Goal: Task Accomplishment & Management: Complete application form

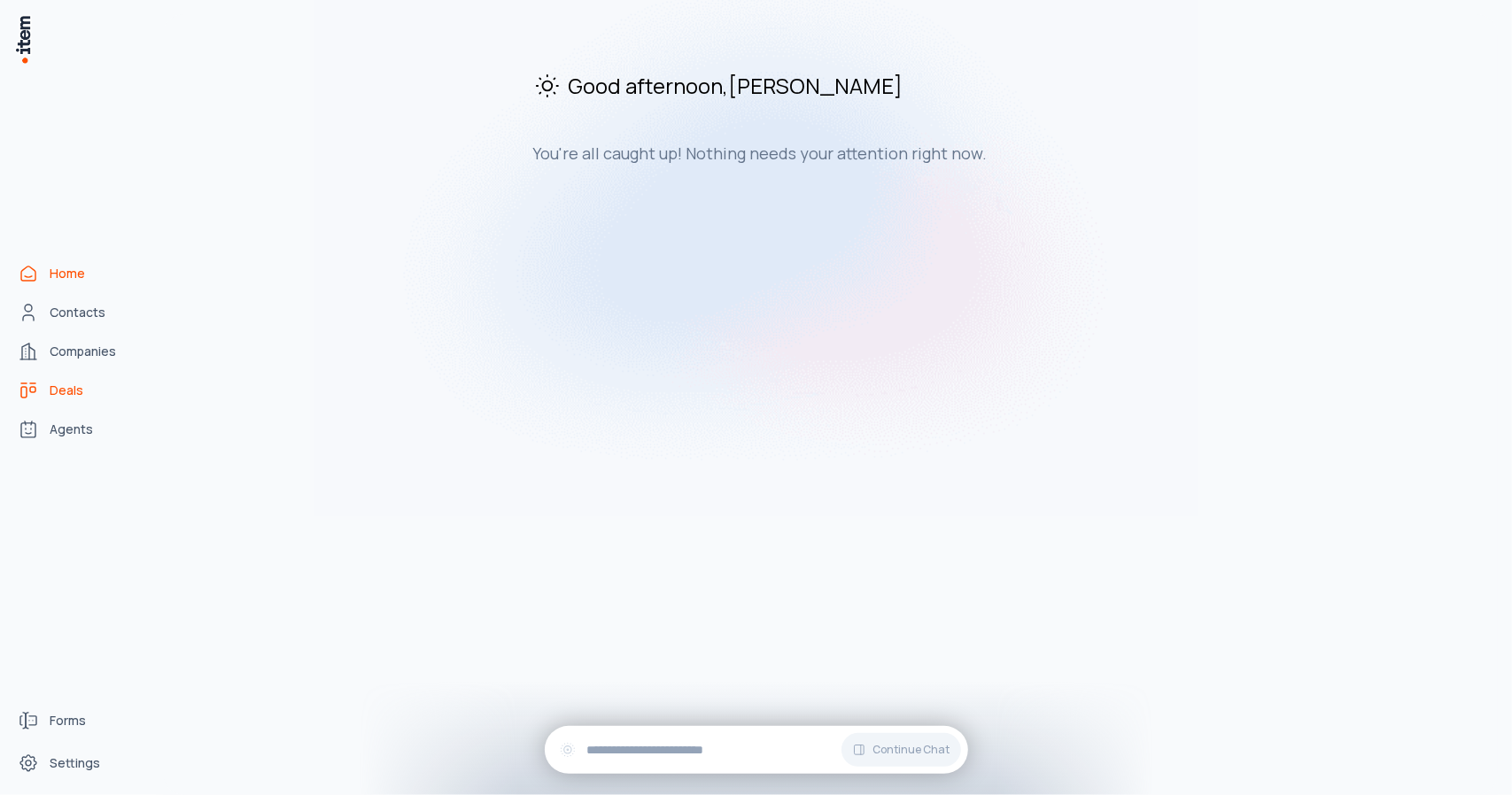
click at [58, 390] on span "Deals" at bounding box center [66, 390] width 33 height 18
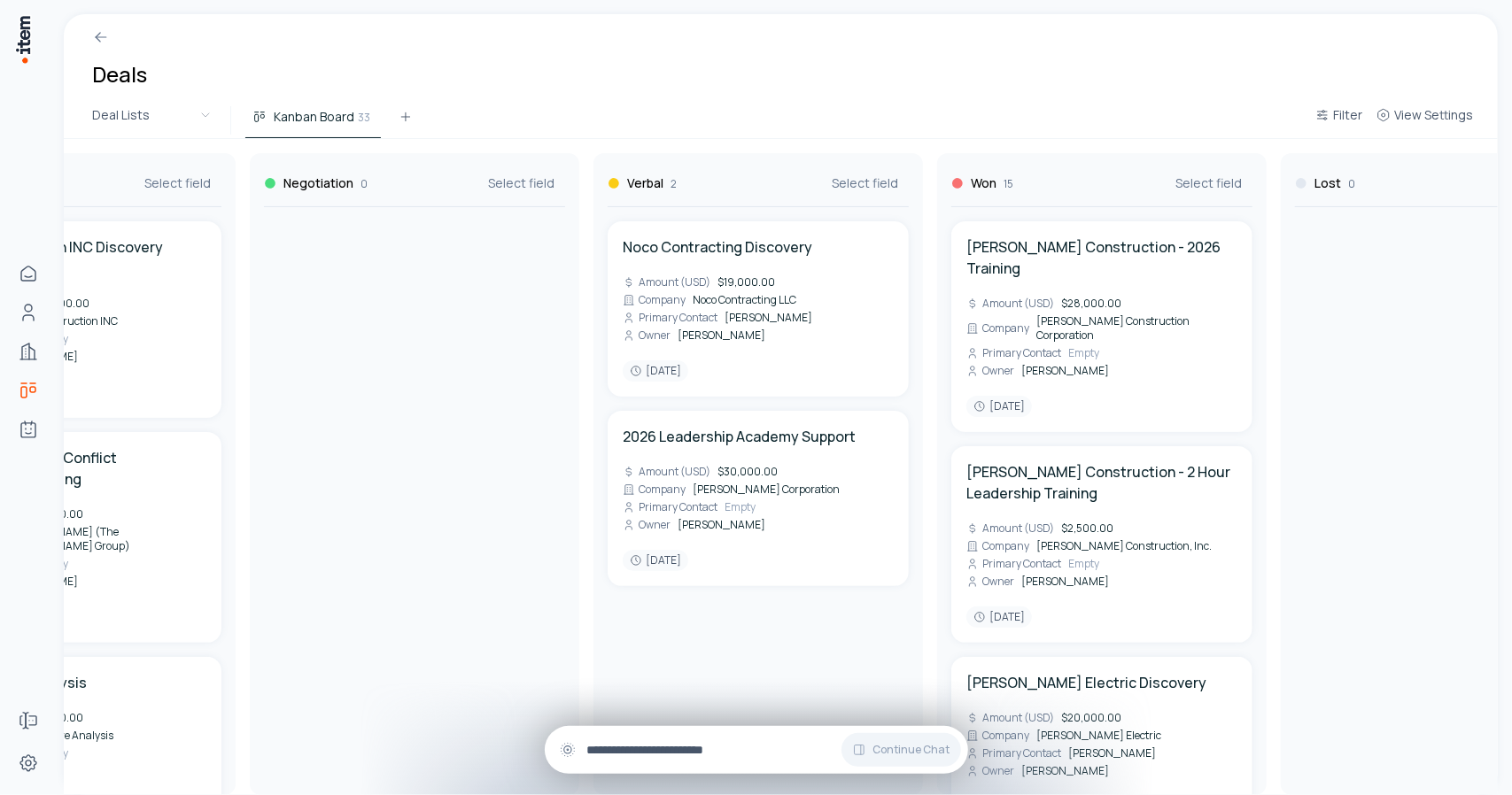
click at [654, 741] on input "text" at bounding box center [770, 750] width 367 height 19
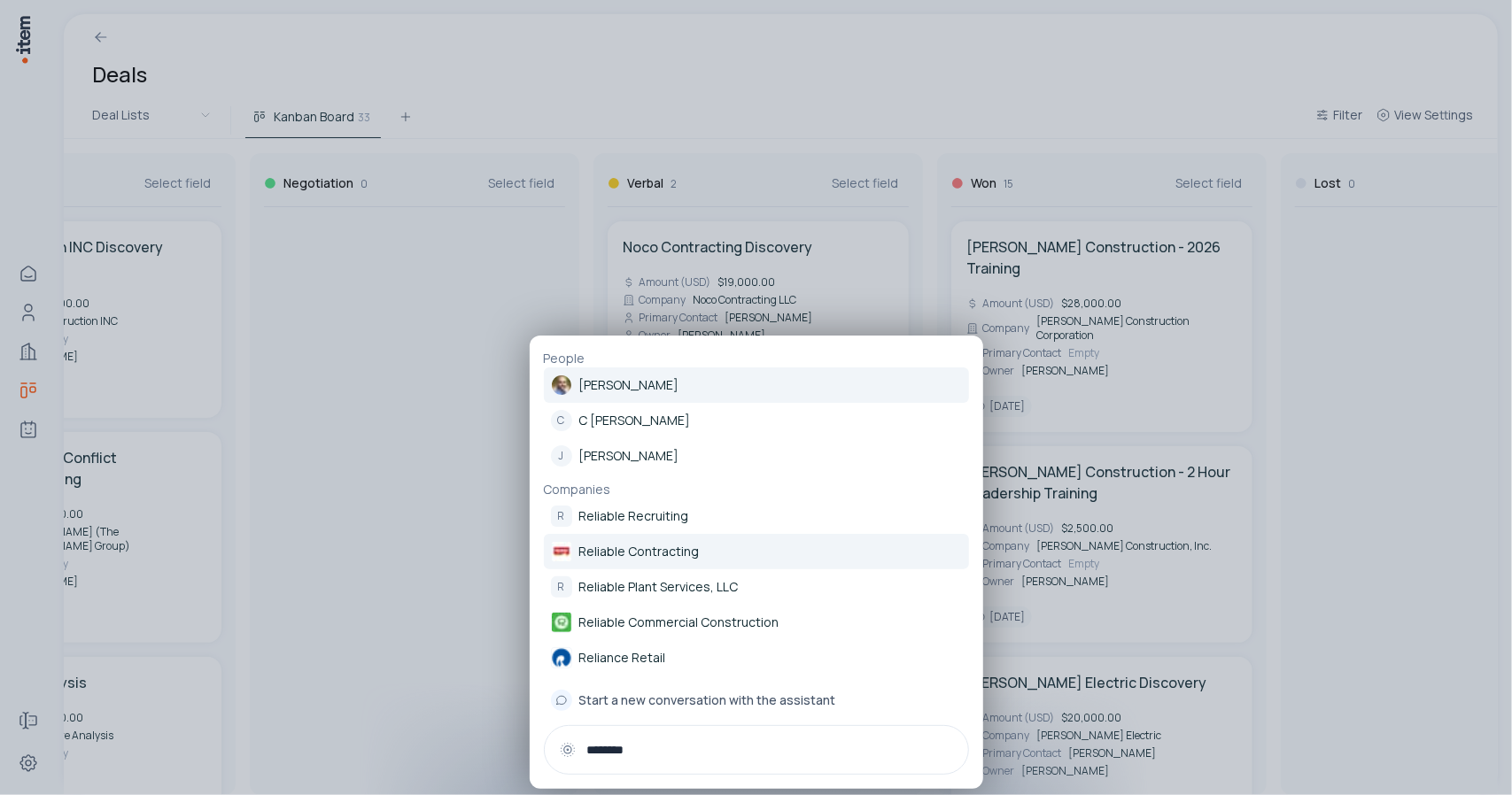
type input "********"
click at [654, 559] on p "Reliable Contracting" at bounding box center [639, 552] width 121 height 18
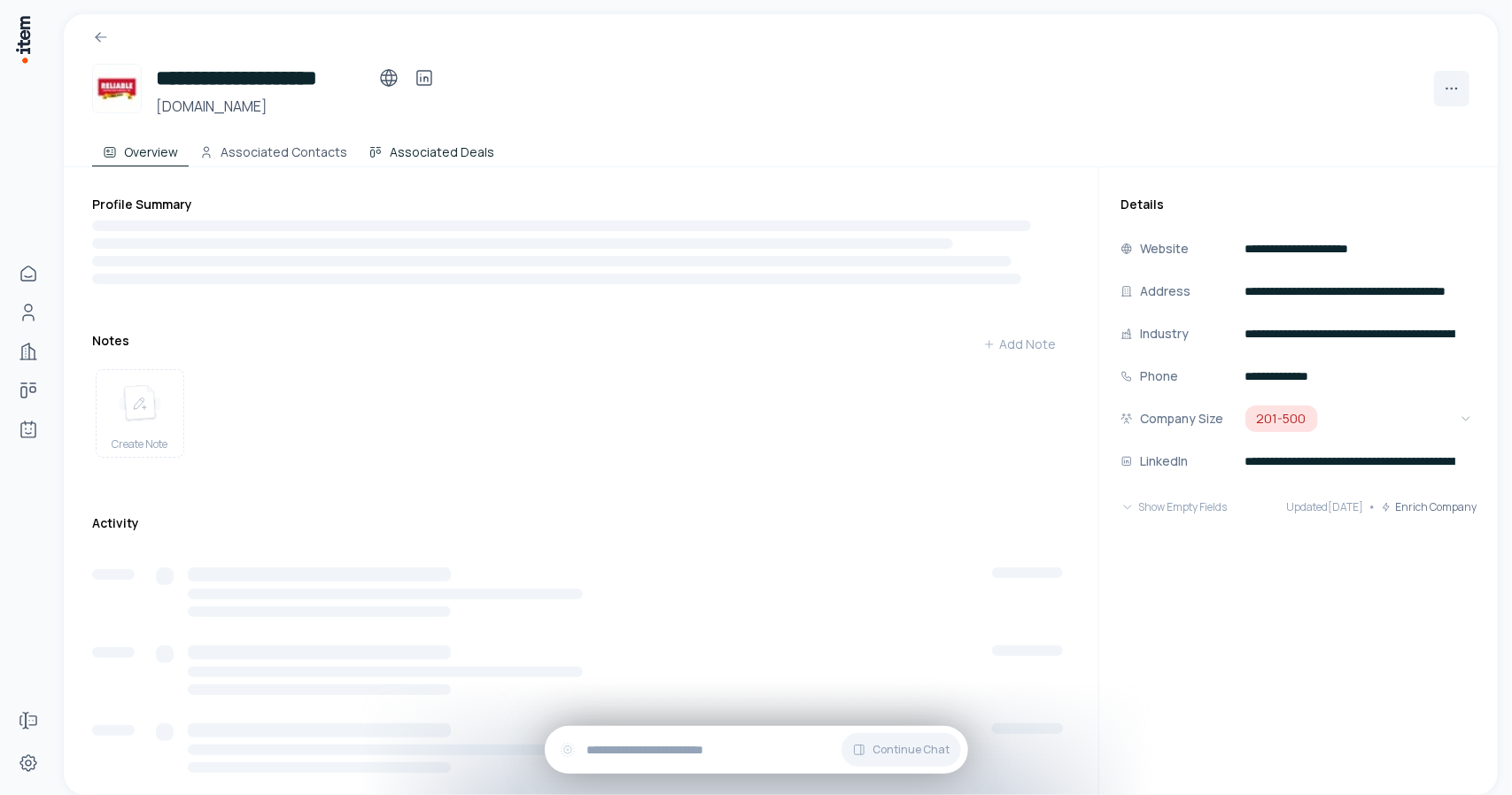
click at [427, 151] on button "Associated Deals" at bounding box center [432, 148] width 147 height 35
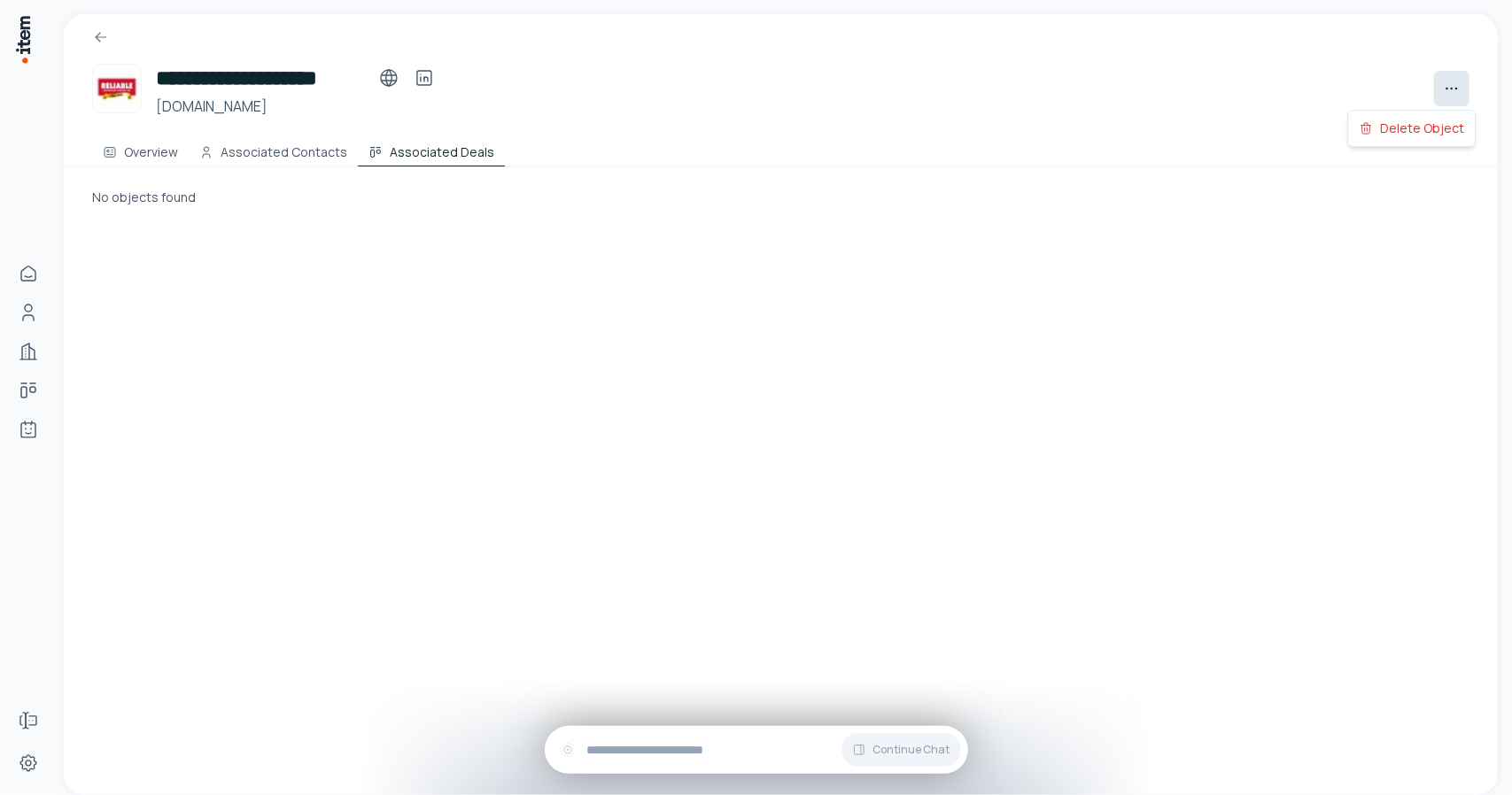
click at [1450, 89] on html "**********" at bounding box center [756, 397] width 1512 height 795
click at [144, 157] on html "**********" at bounding box center [756, 397] width 1512 height 795
click at [140, 149] on button "Overview" at bounding box center [140, 148] width 97 height 35
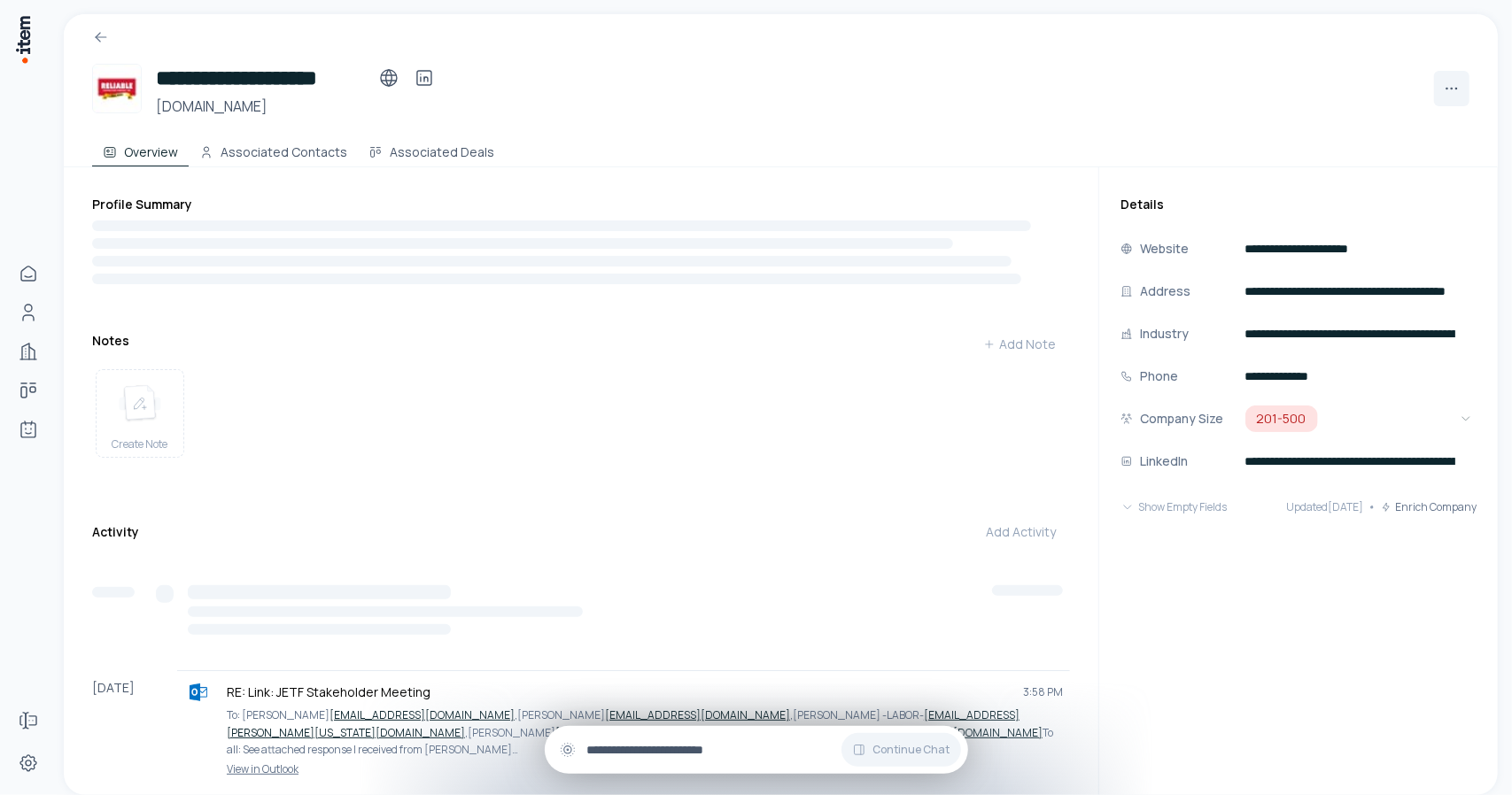
click at [633, 750] on input "text" at bounding box center [770, 750] width 367 height 19
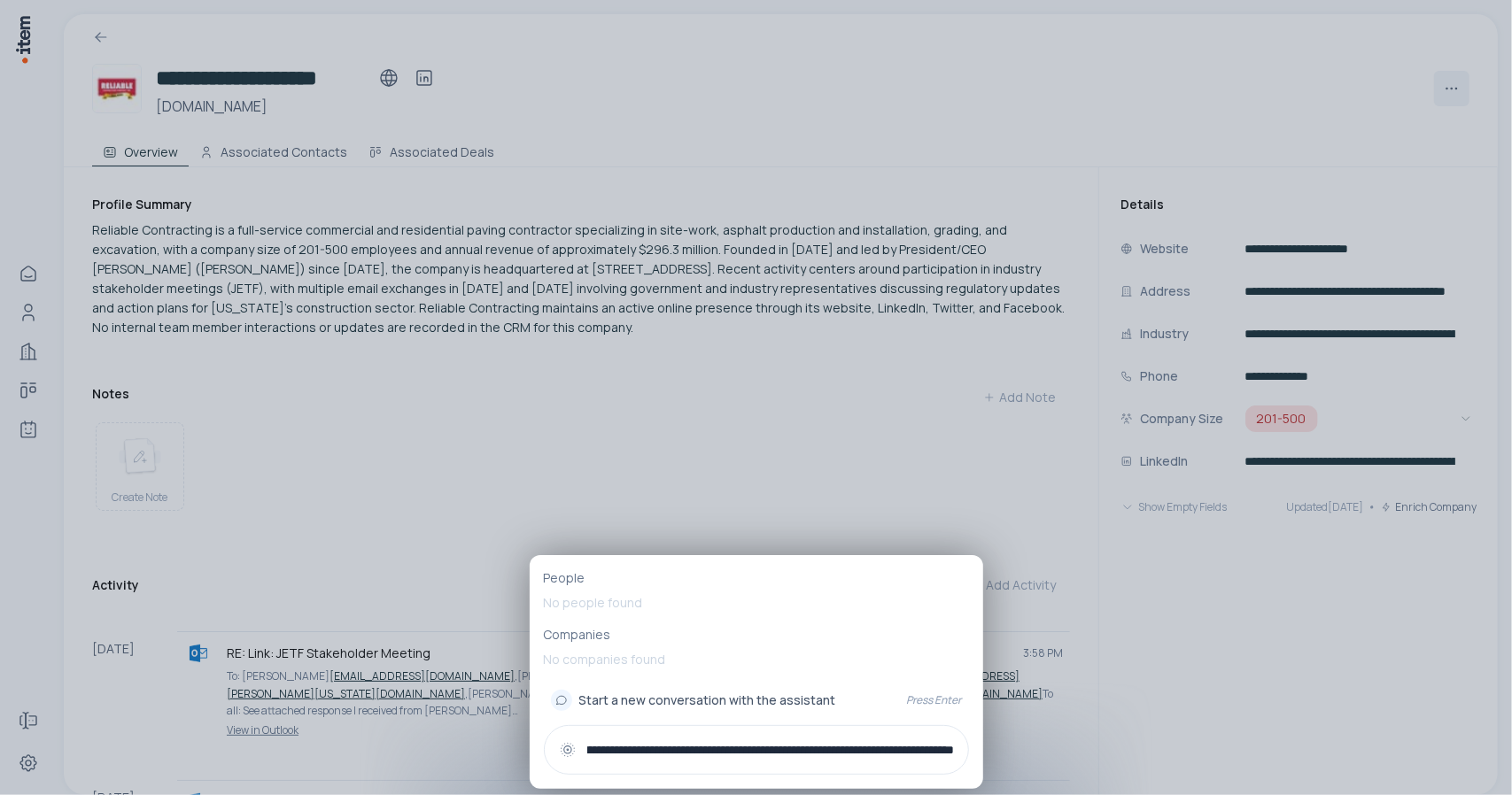
scroll to position [0, 462]
type input "**********"
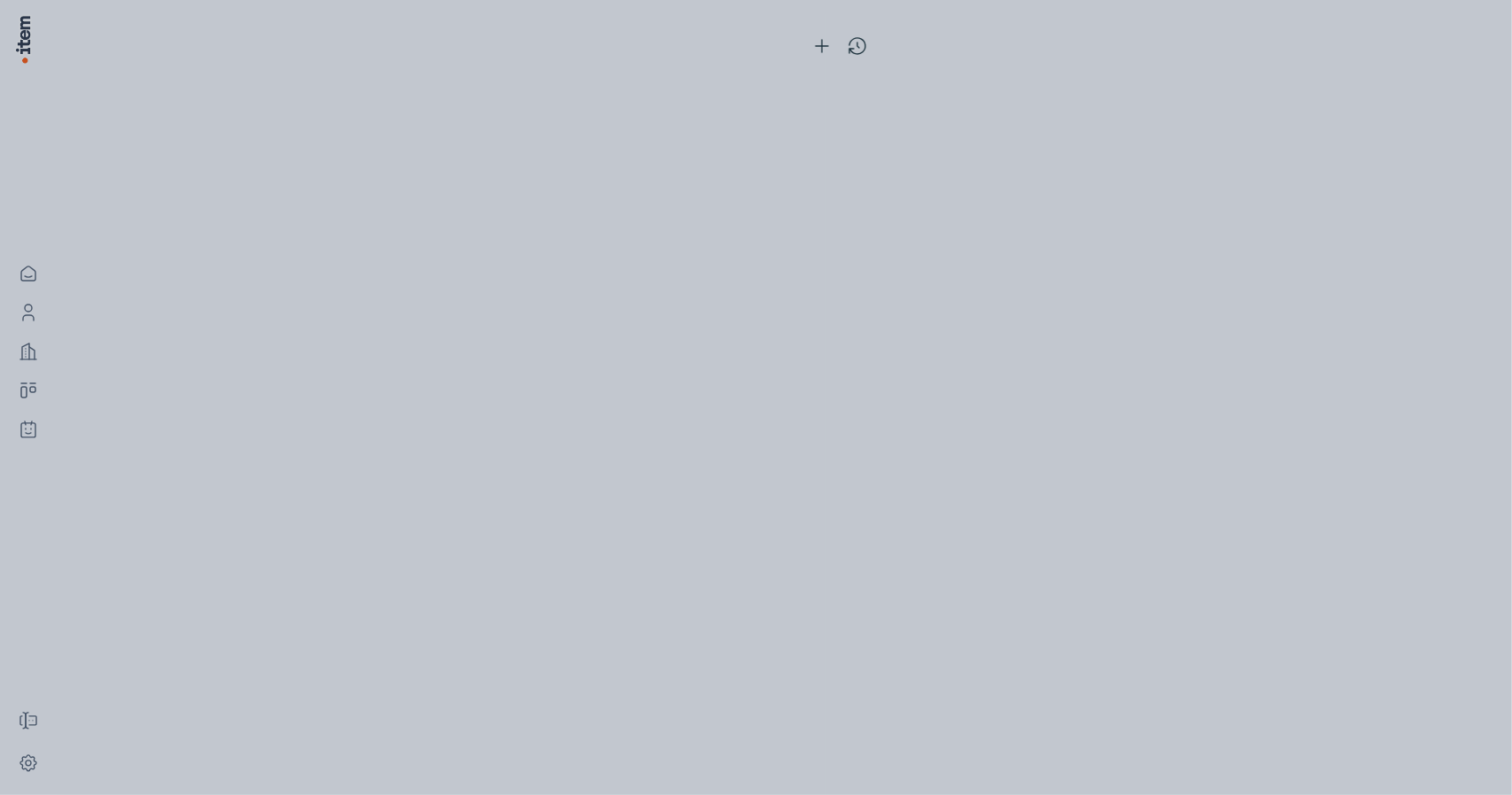
scroll to position [0, 0]
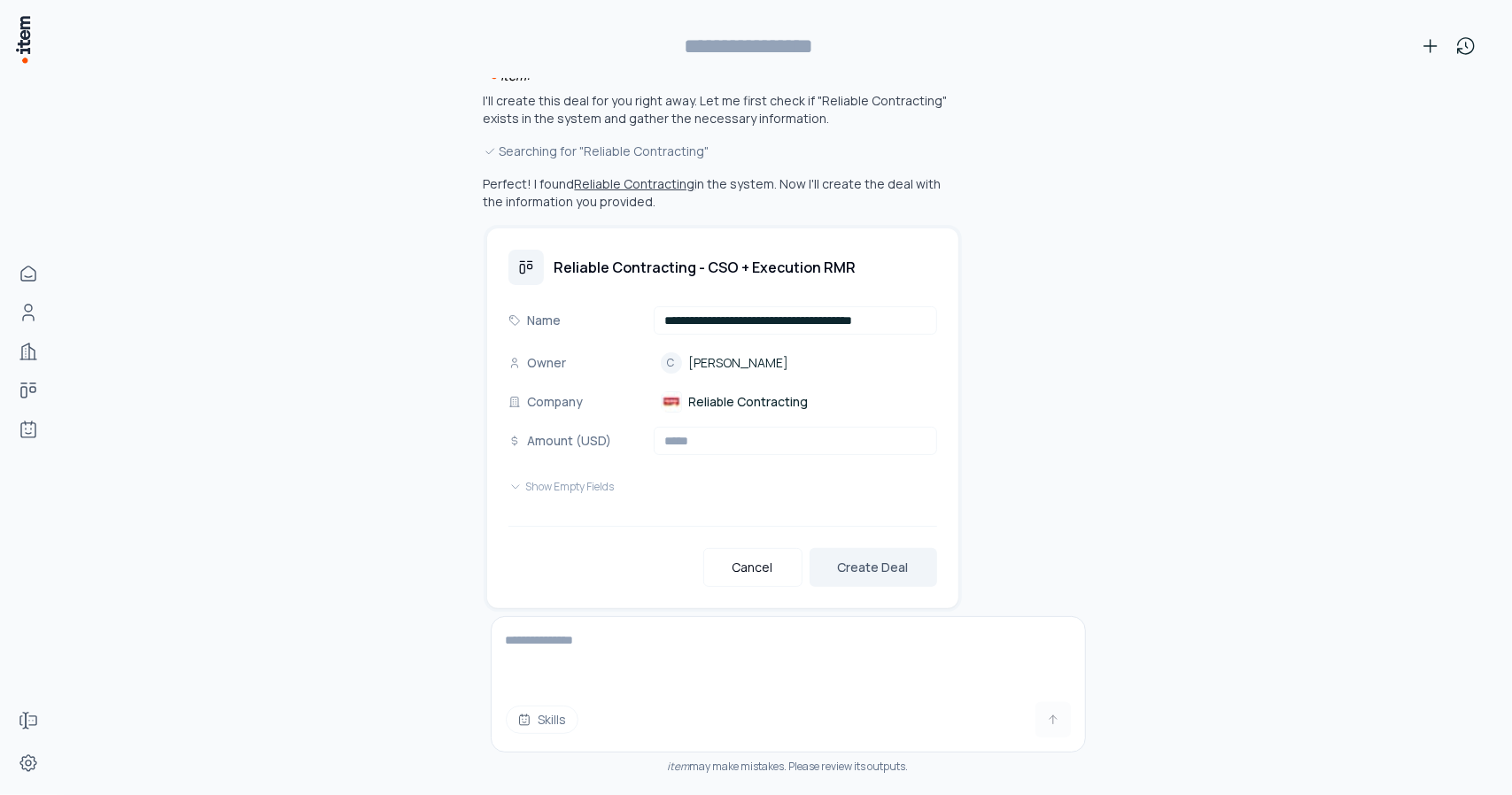
type input "**********"
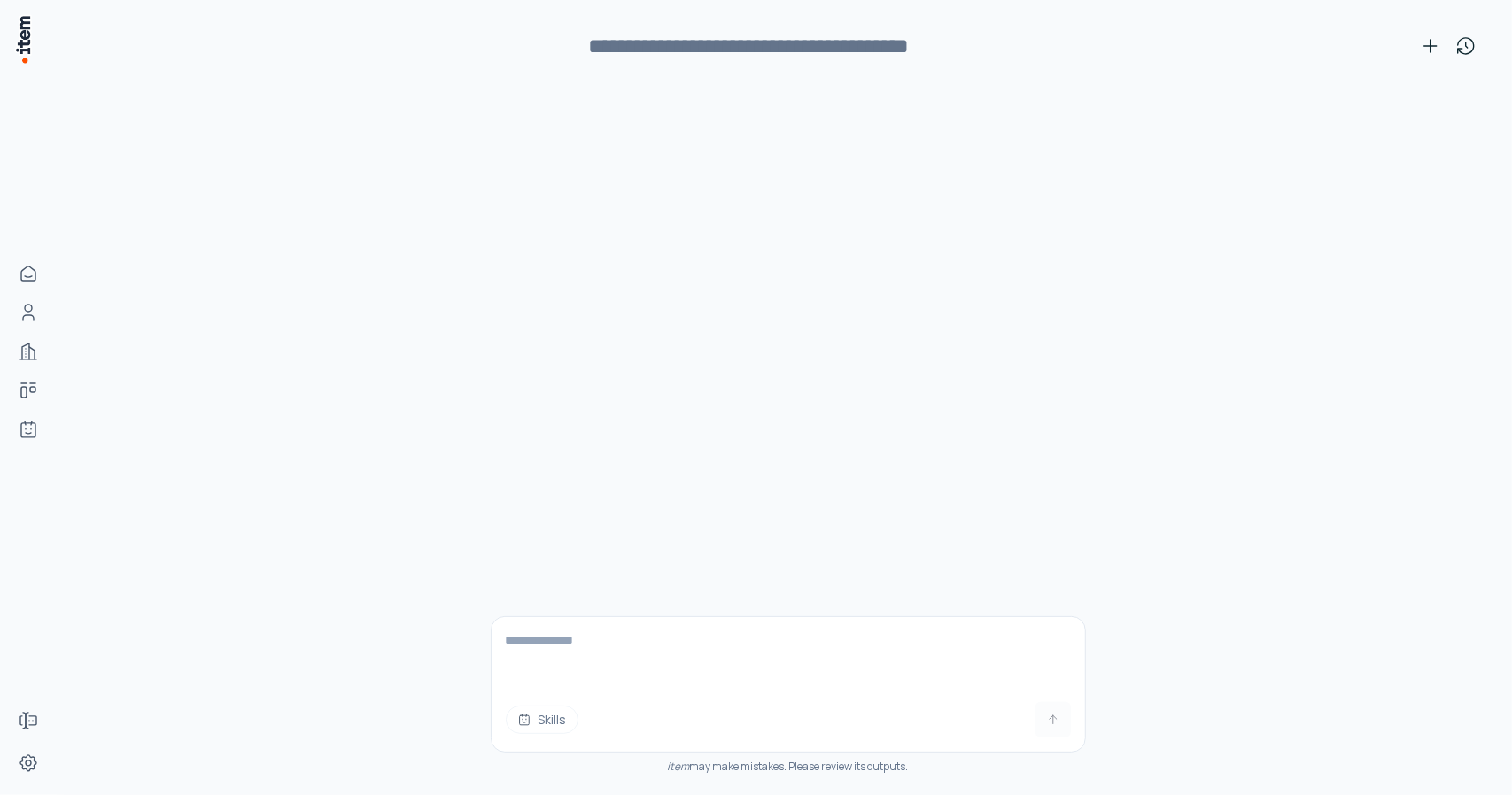
scroll to position [158, 0]
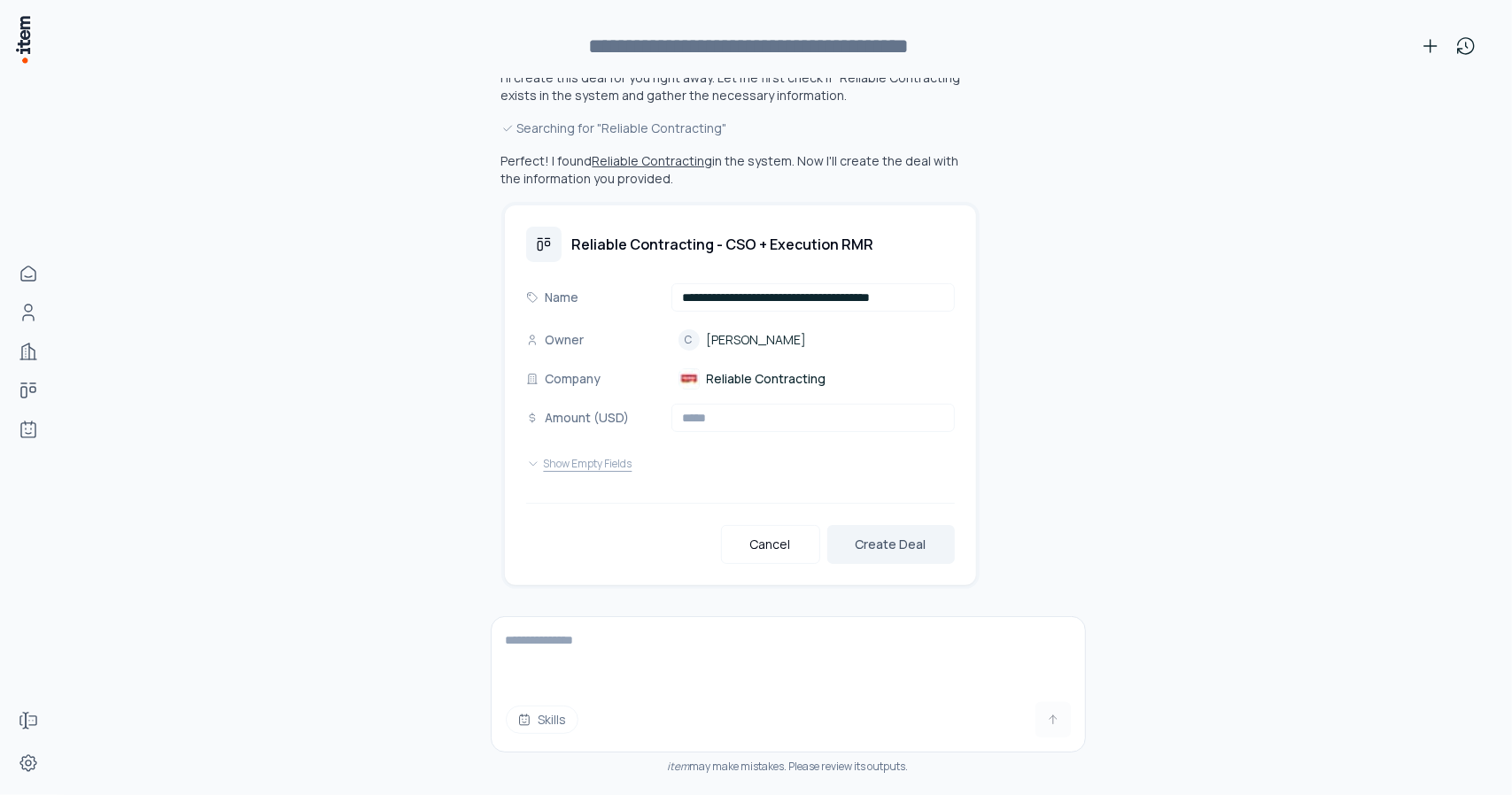
click at [584, 460] on button "Show Empty Fields" at bounding box center [579, 464] width 106 height 35
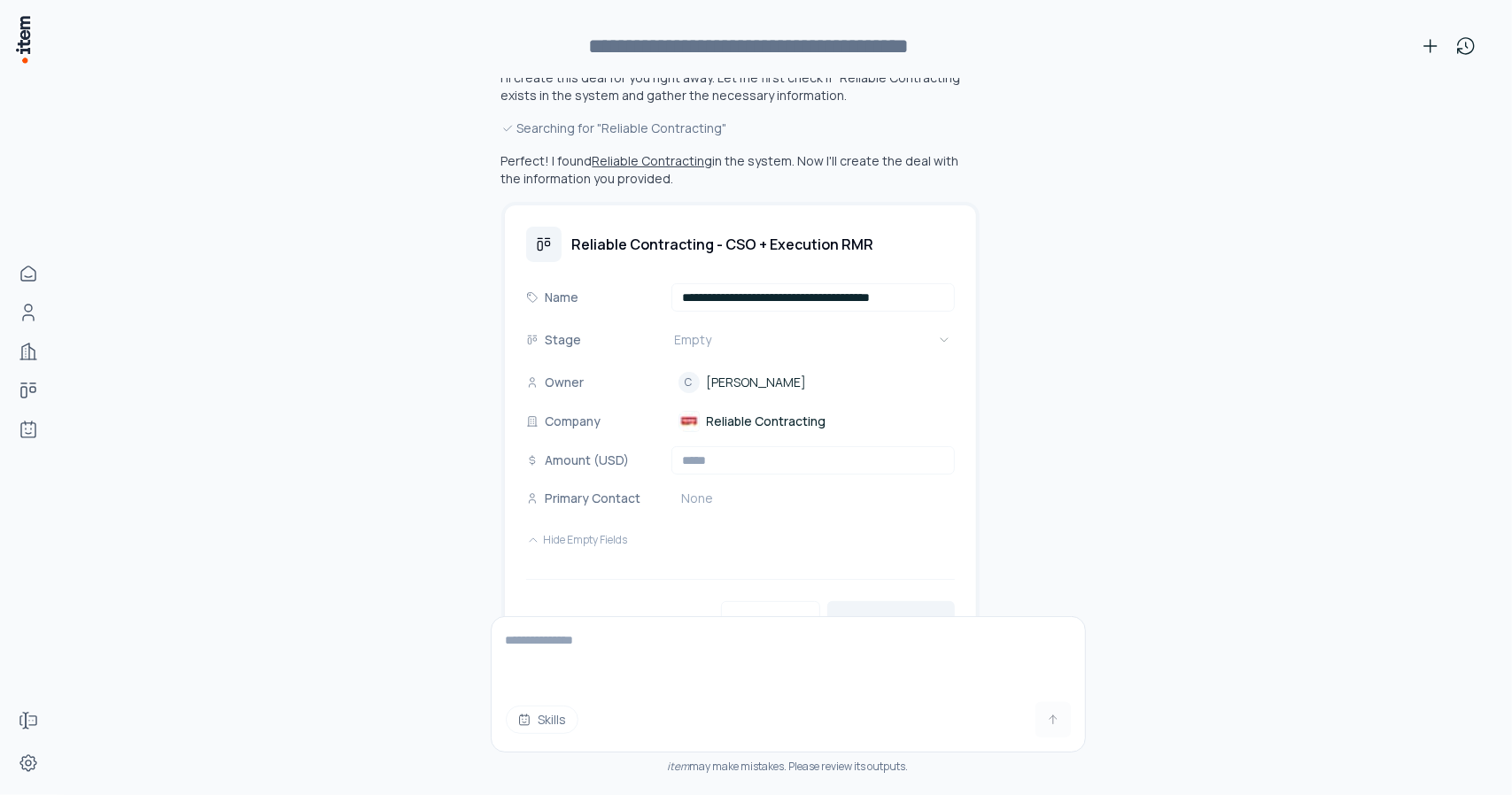
scroll to position [174, 0]
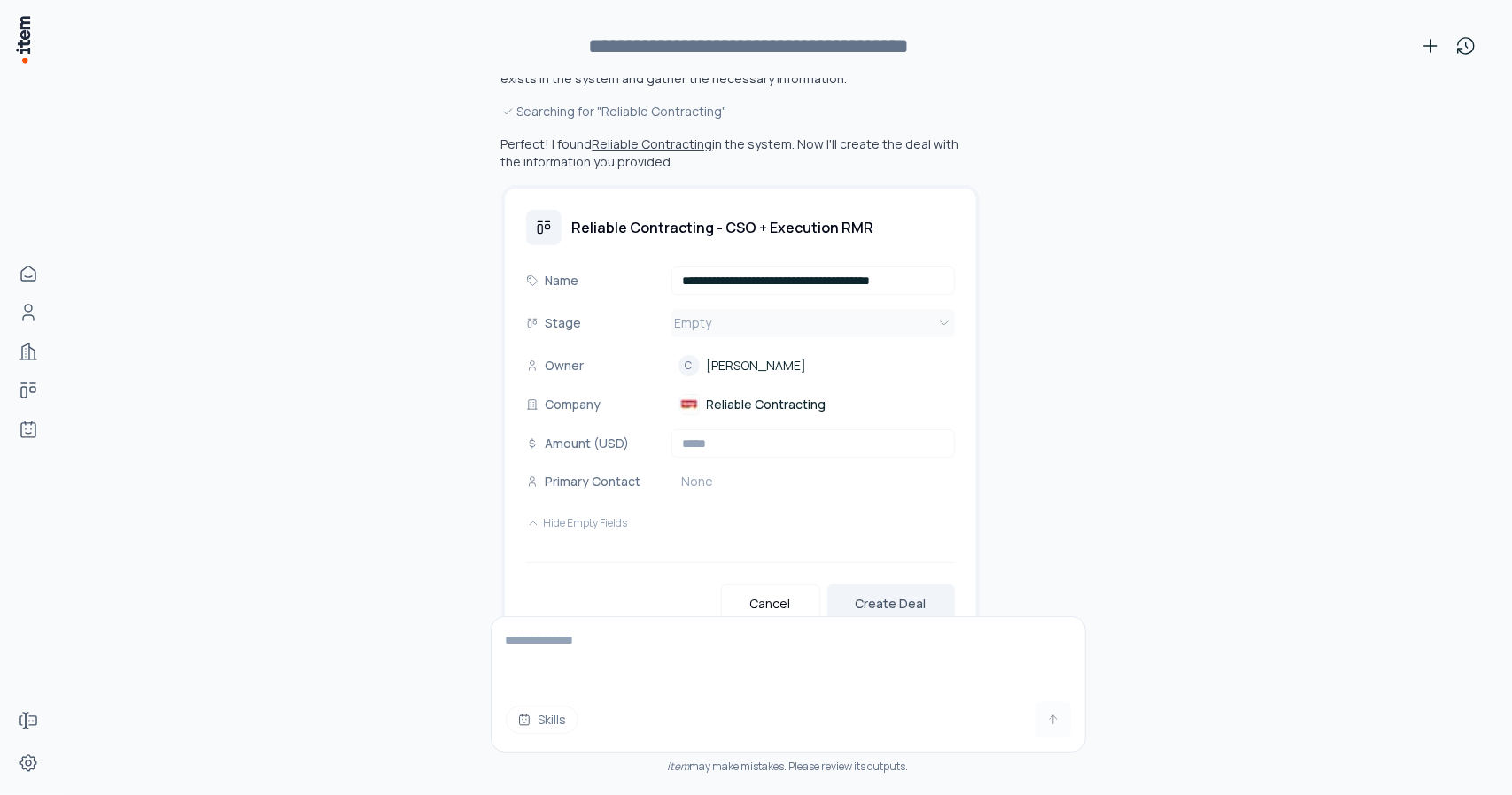
click at [697, 322] on html "**********" at bounding box center [756, 397] width 1512 height 795
click at [701, 487] on span "None" at bounding box center [699, 481] width 54 height 19
click at [732, 477] on div "None" at bounding box center [813, 481] width 283 height 19
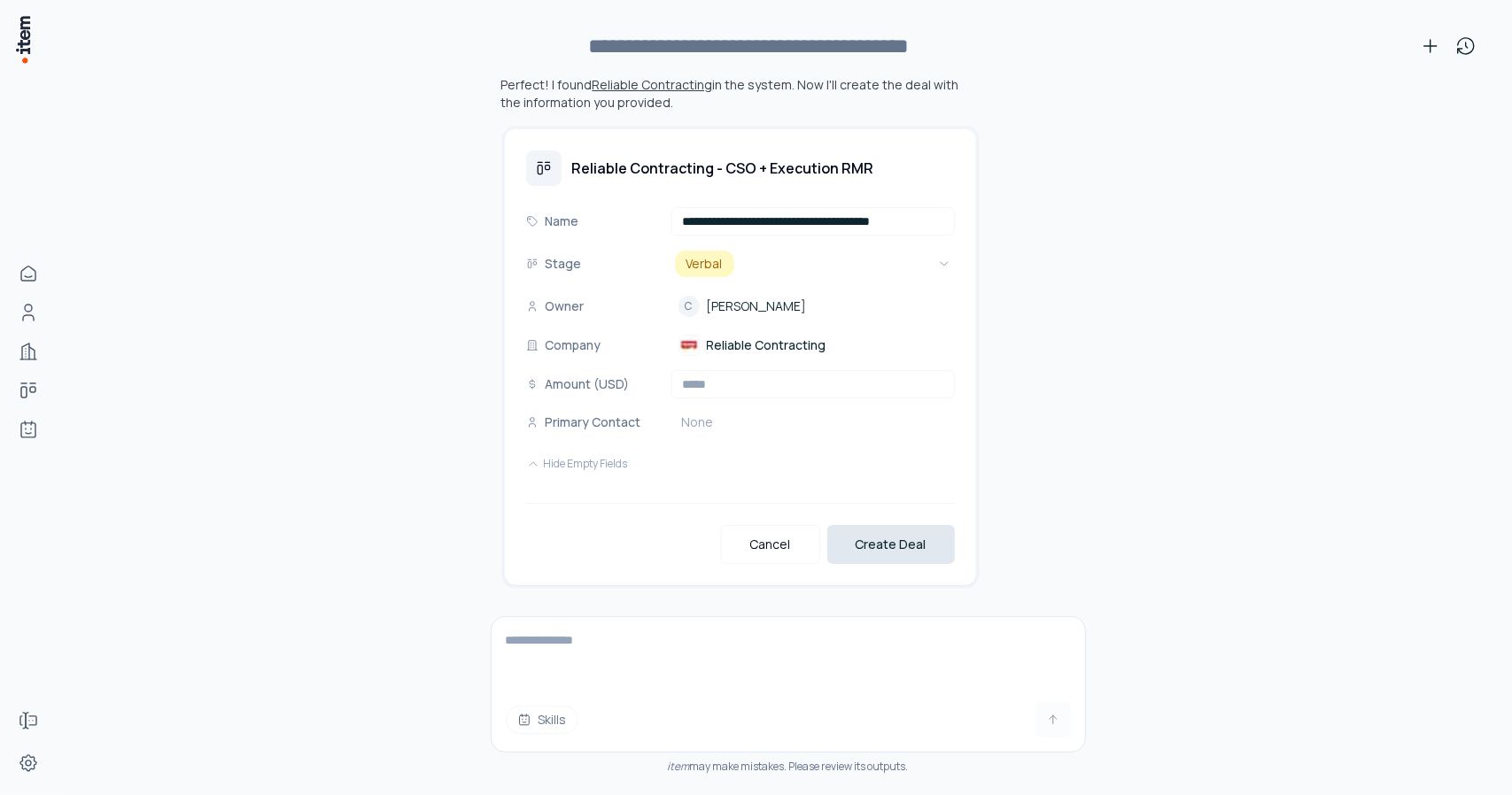
click at [880, 554] on button "Create Deal" at bounding box center [891, 544] width 127 height 39
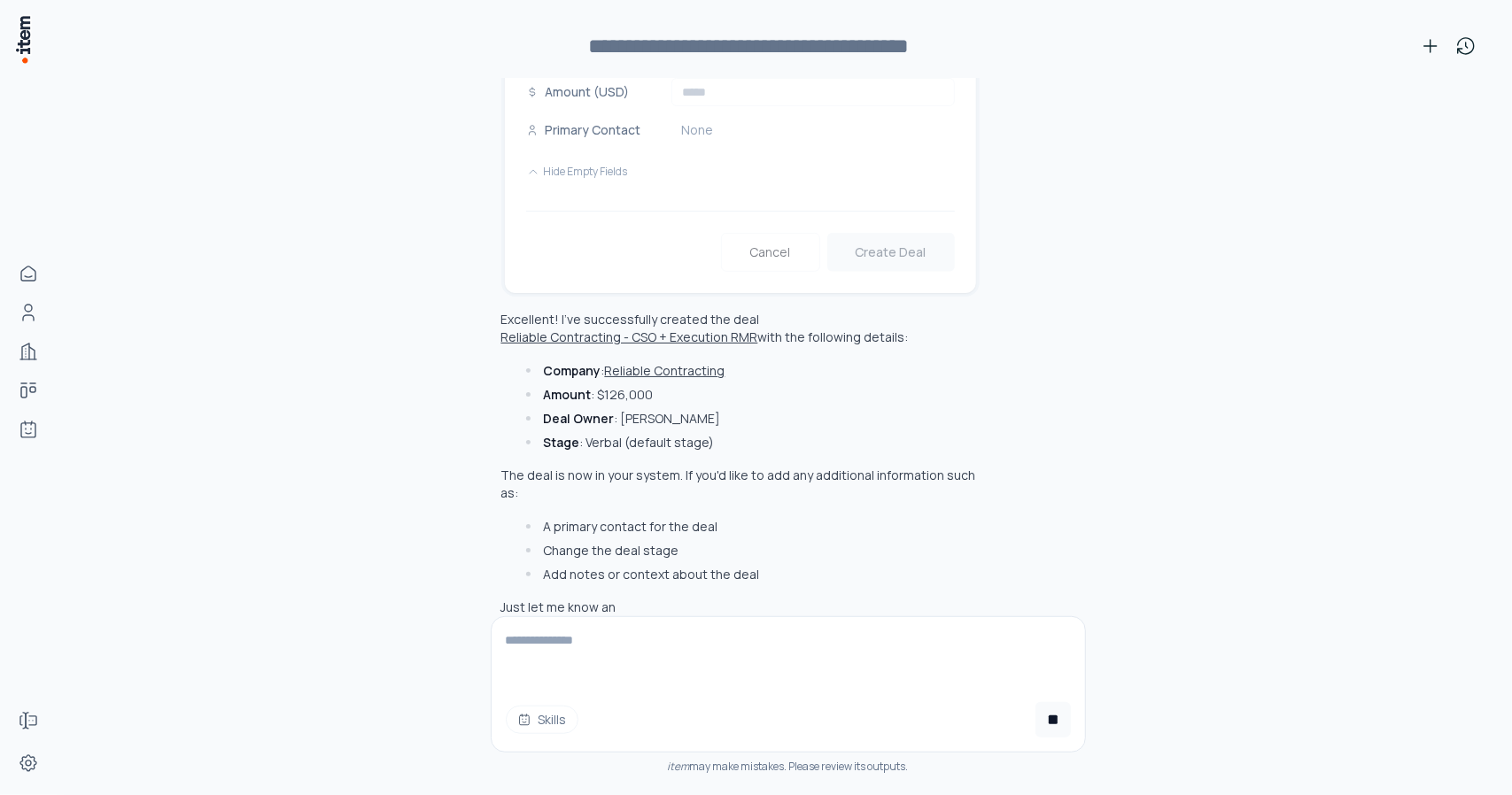
scroll to position [554, 0]
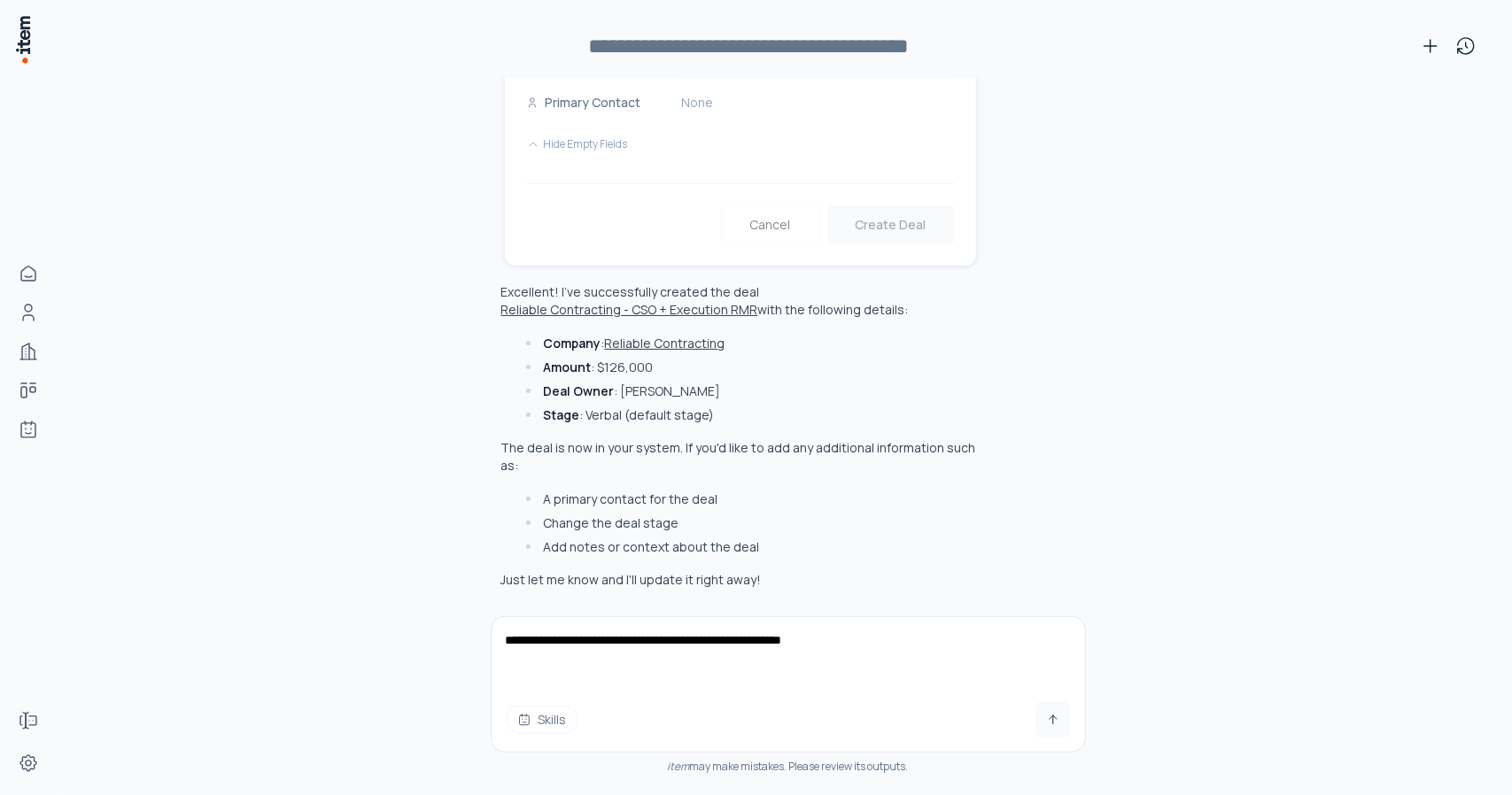
type textarea "**********"
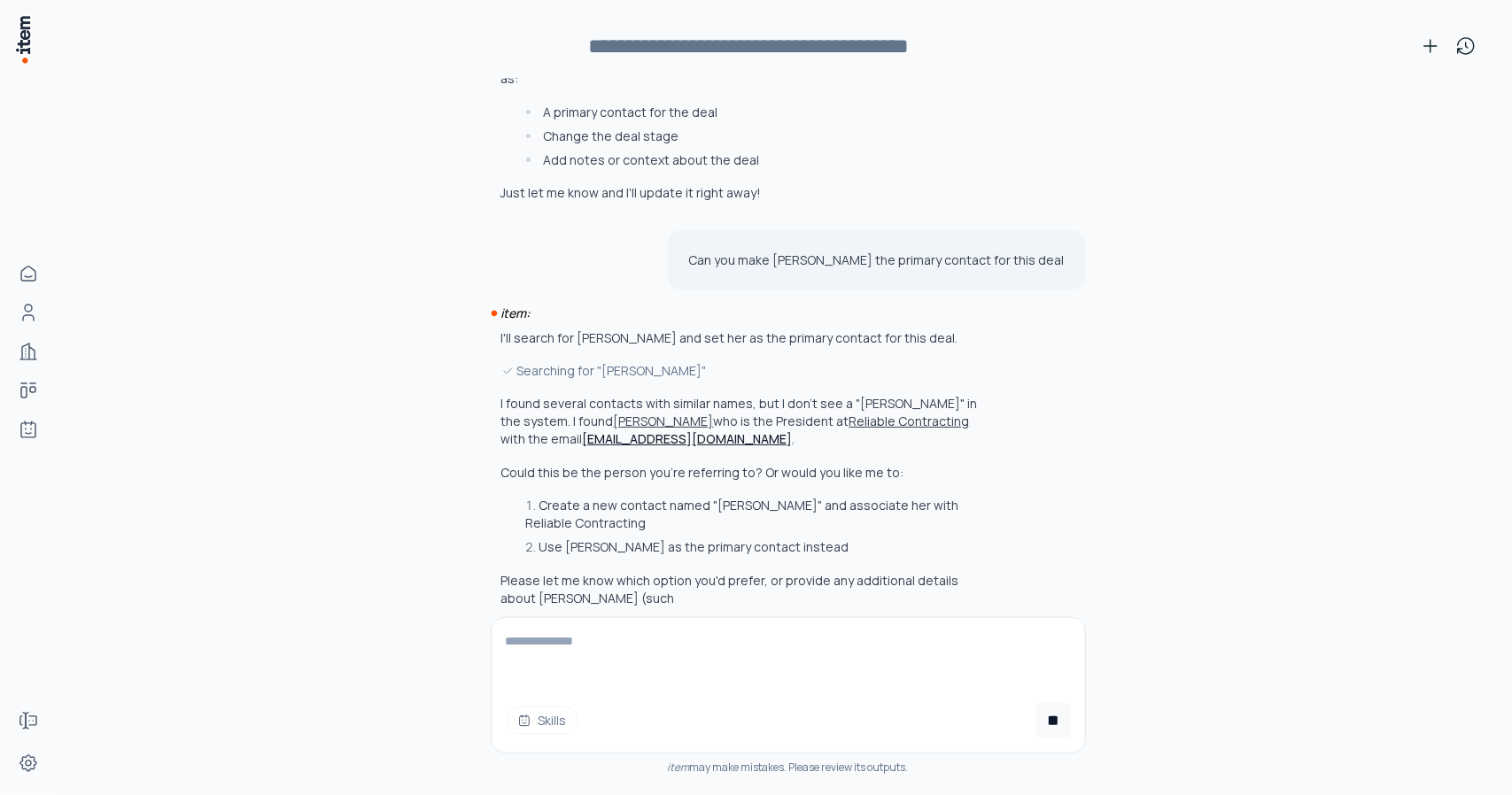
scroll to position [959, 0]
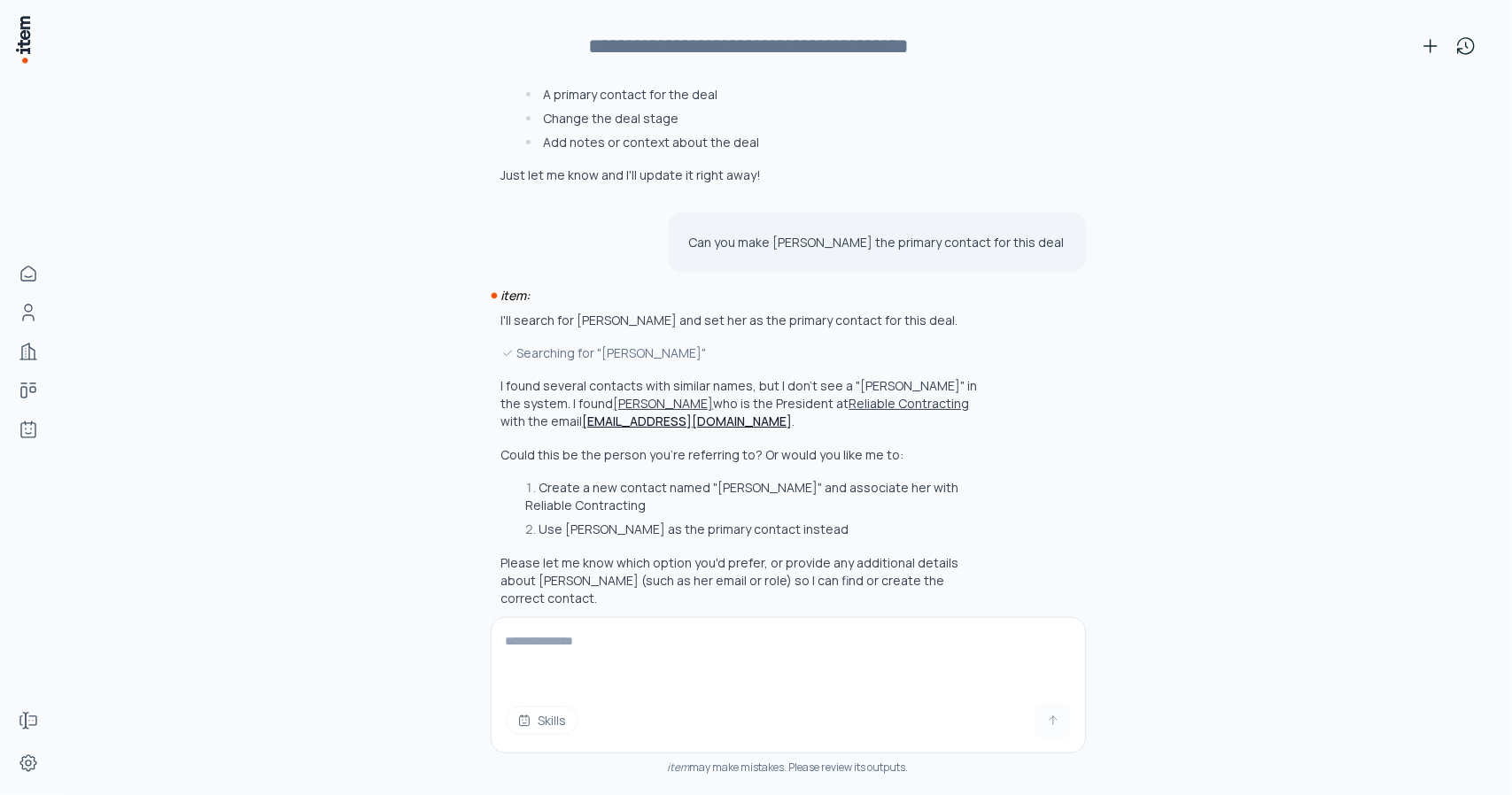
click at [550, 651] on textarea at bounding box center [789, 652] width 594 height 71
paste textarea "**********"
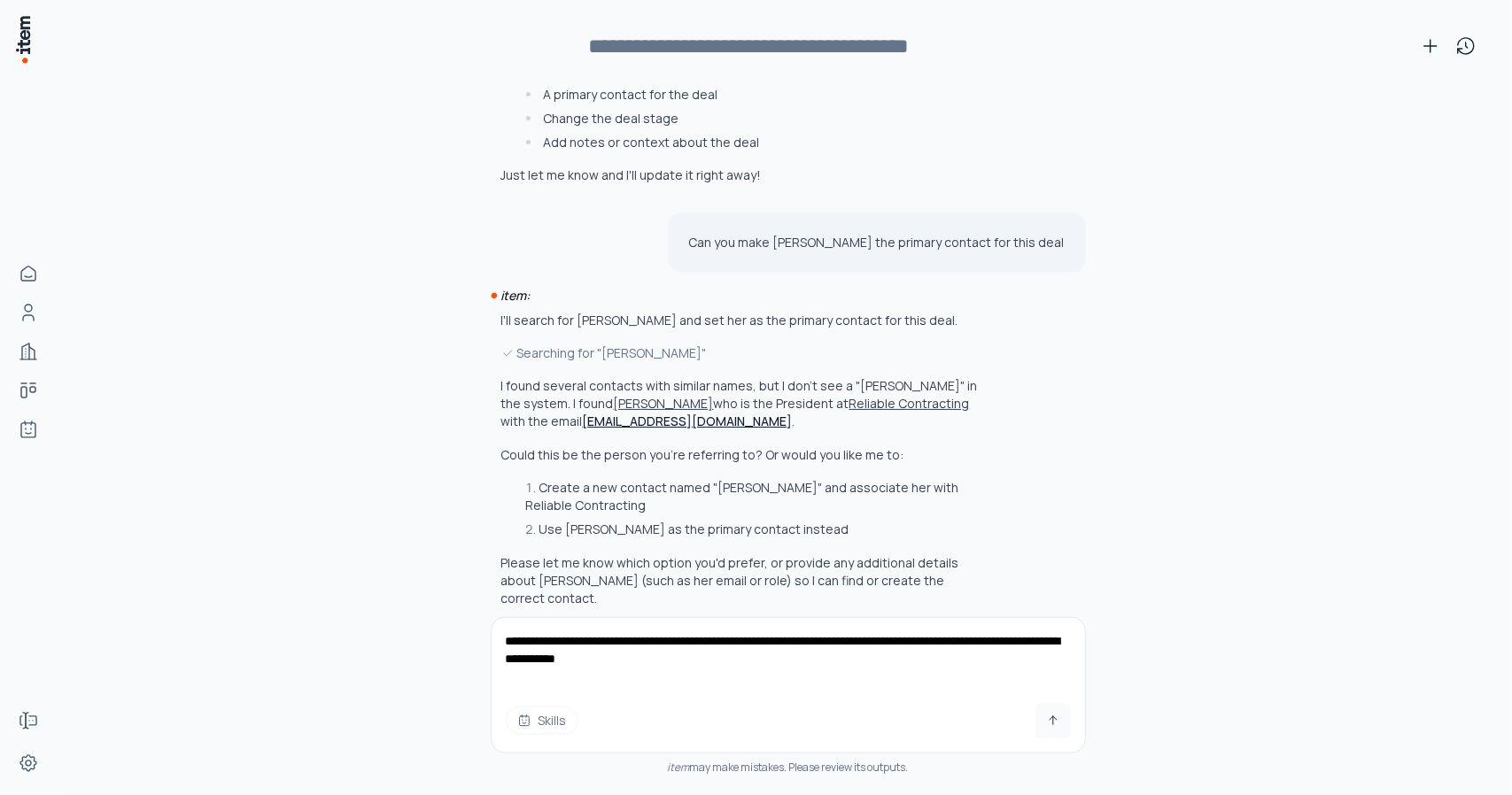
type textarea "**********"
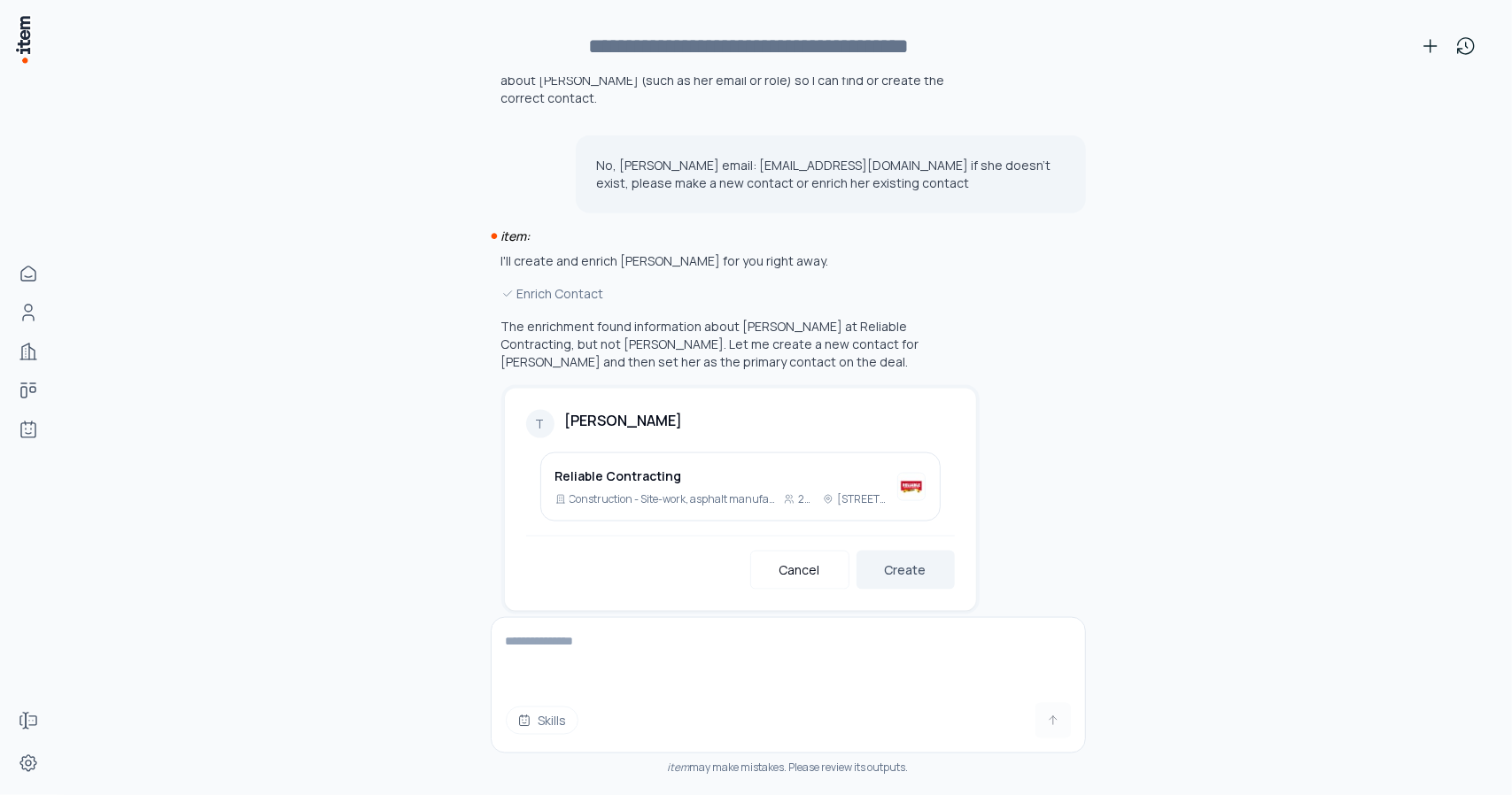
scroll to position [1465, 0]
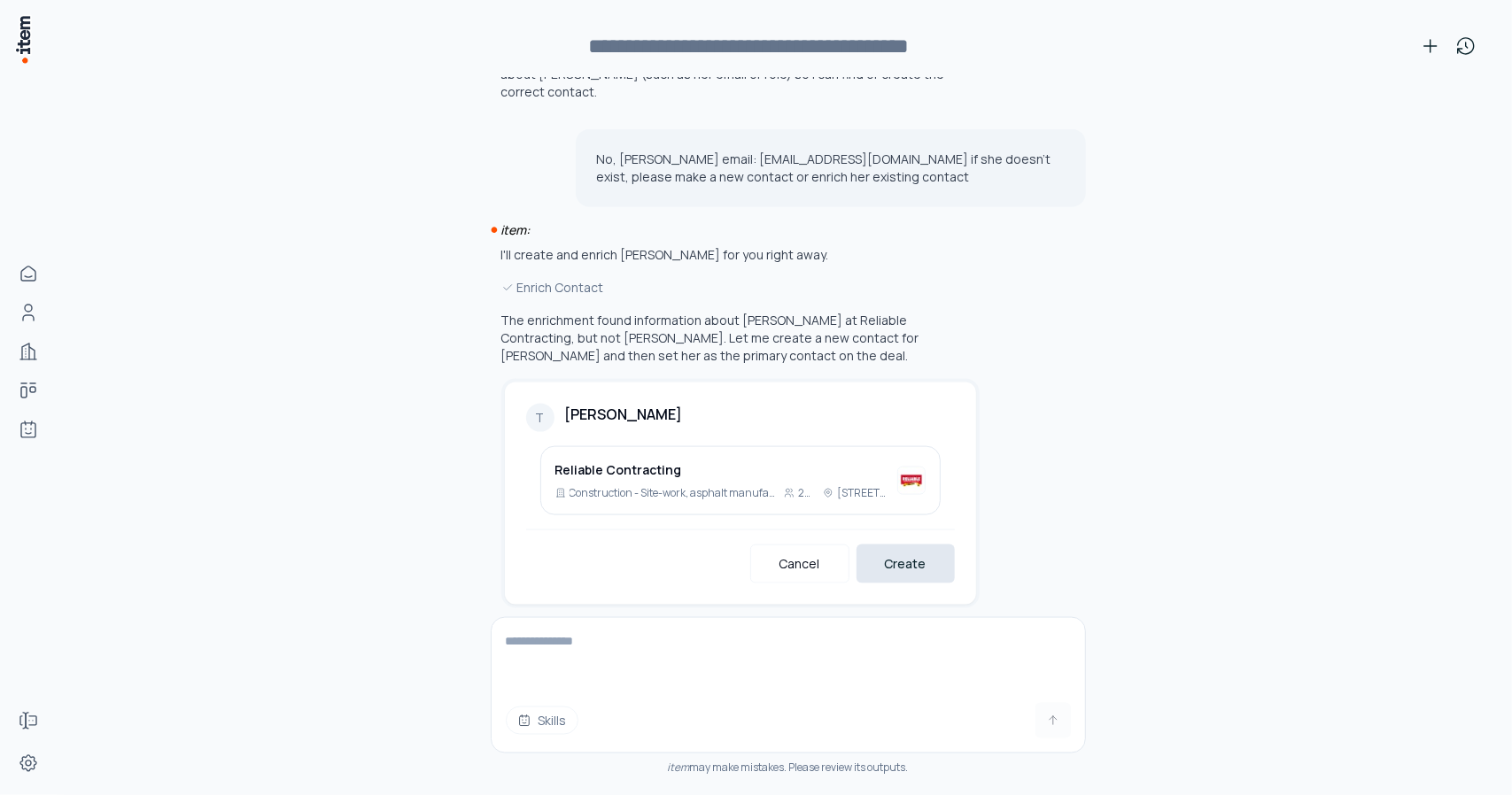
click at [891, 548] on button "Create" at bounding box center [905, 563] width 99 height 39
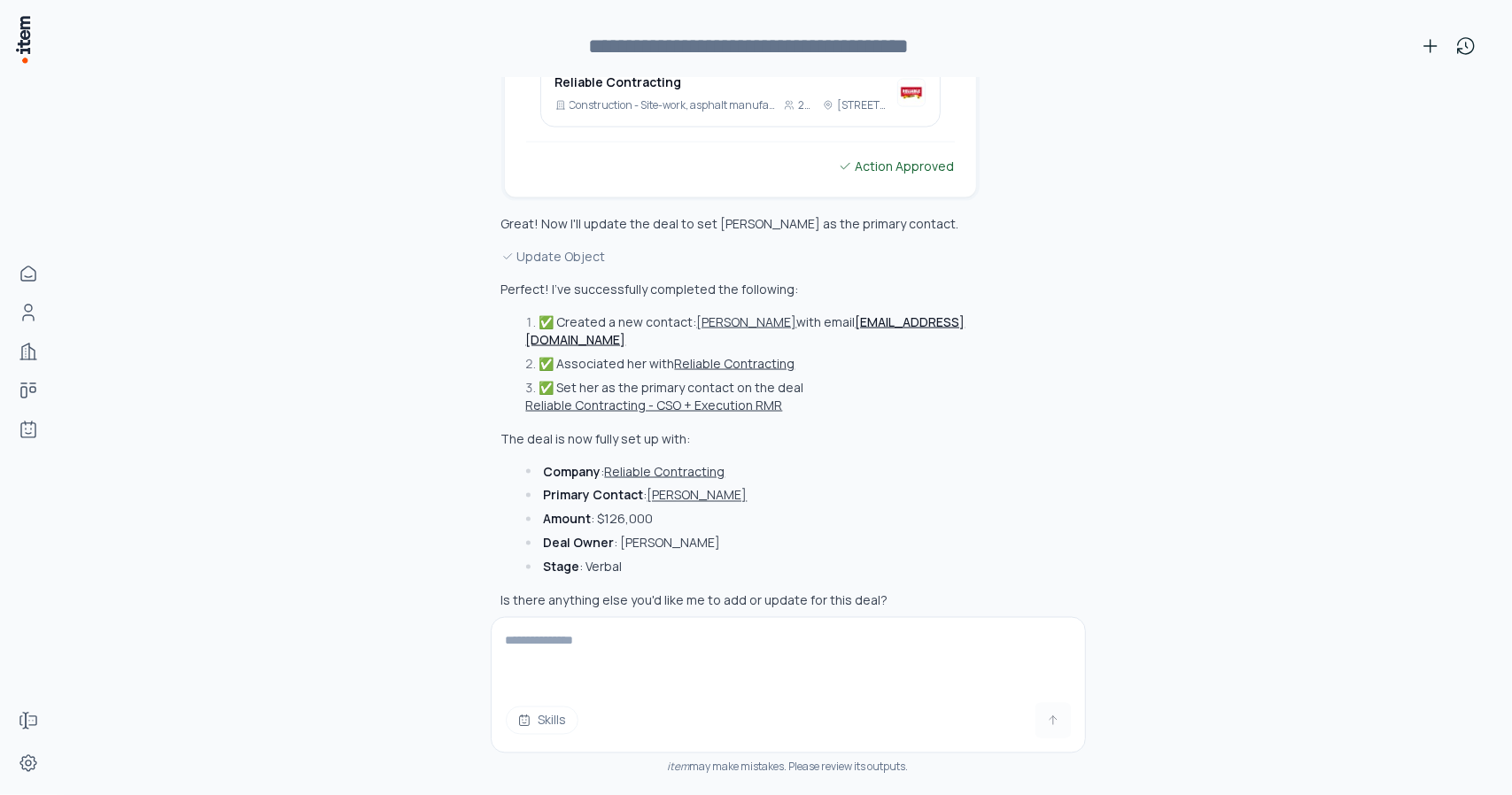
scroll to position [1855, 0]
click at [652, 461] on button "Reliable Contracting" at bounding box center [665, 470] width 121 height 18
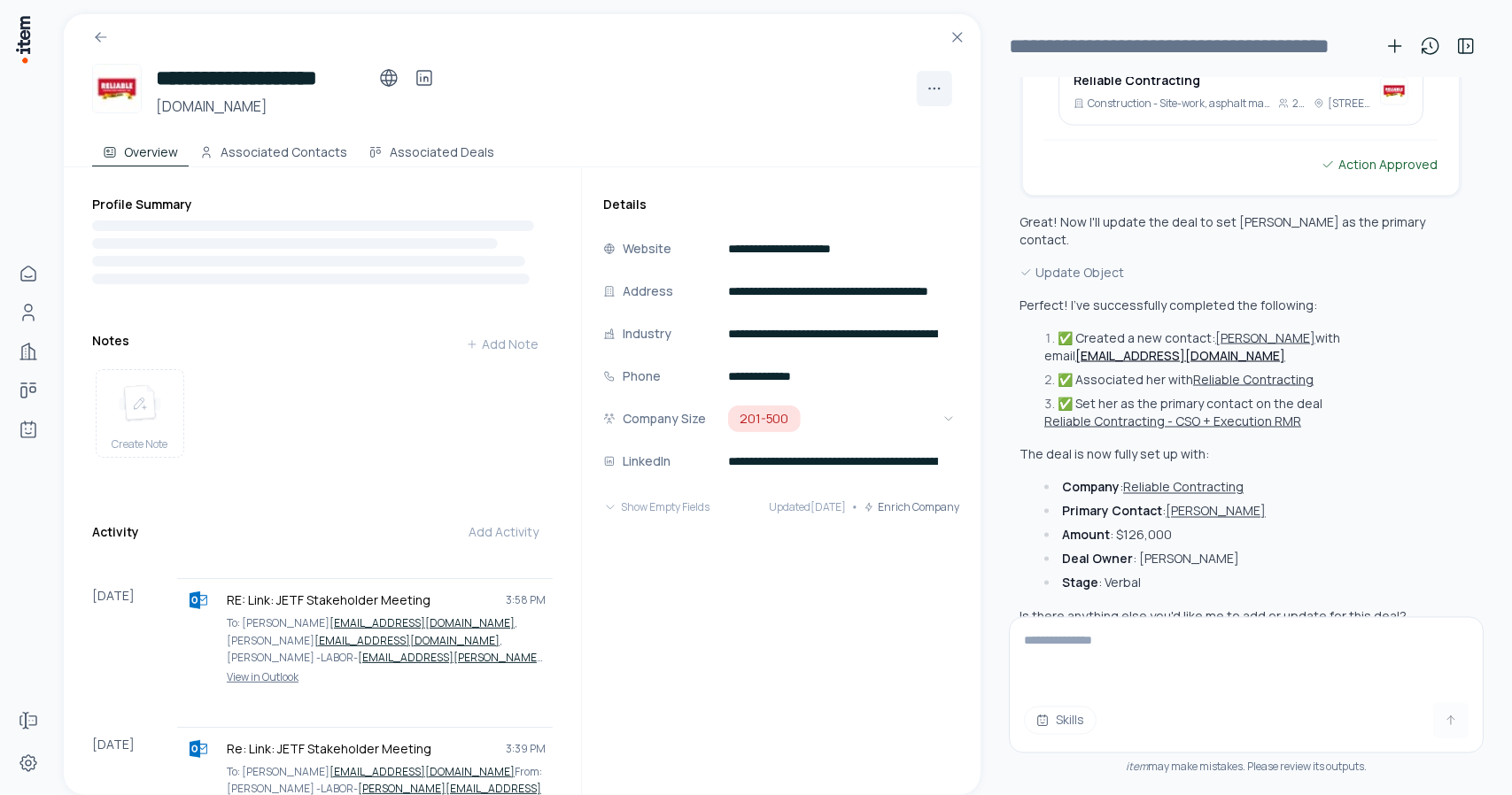
scroll to position [1872, 0]
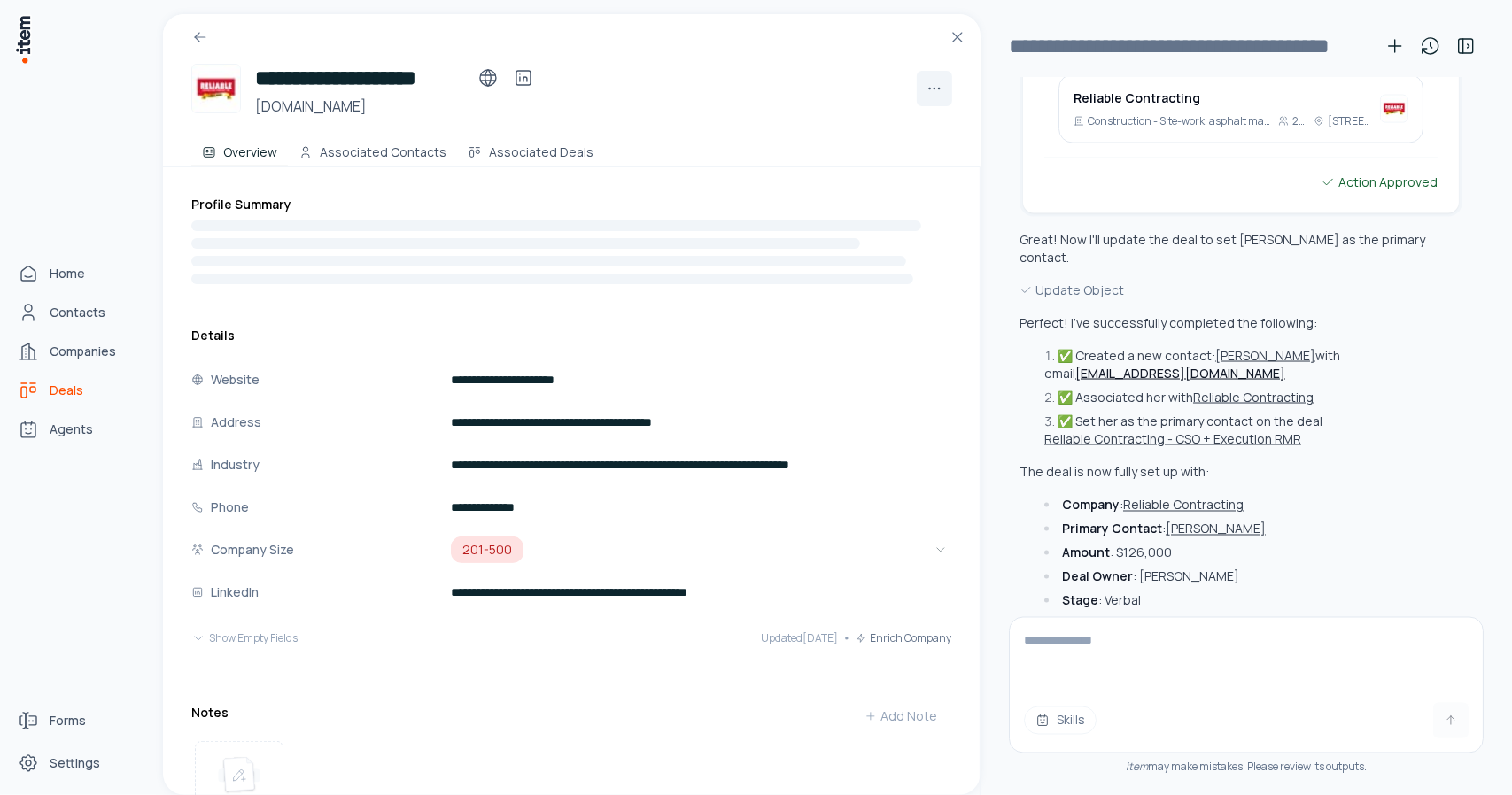
click at [42, 396] on link "Deals" at bounding box center [78, 390] width 135 height 35
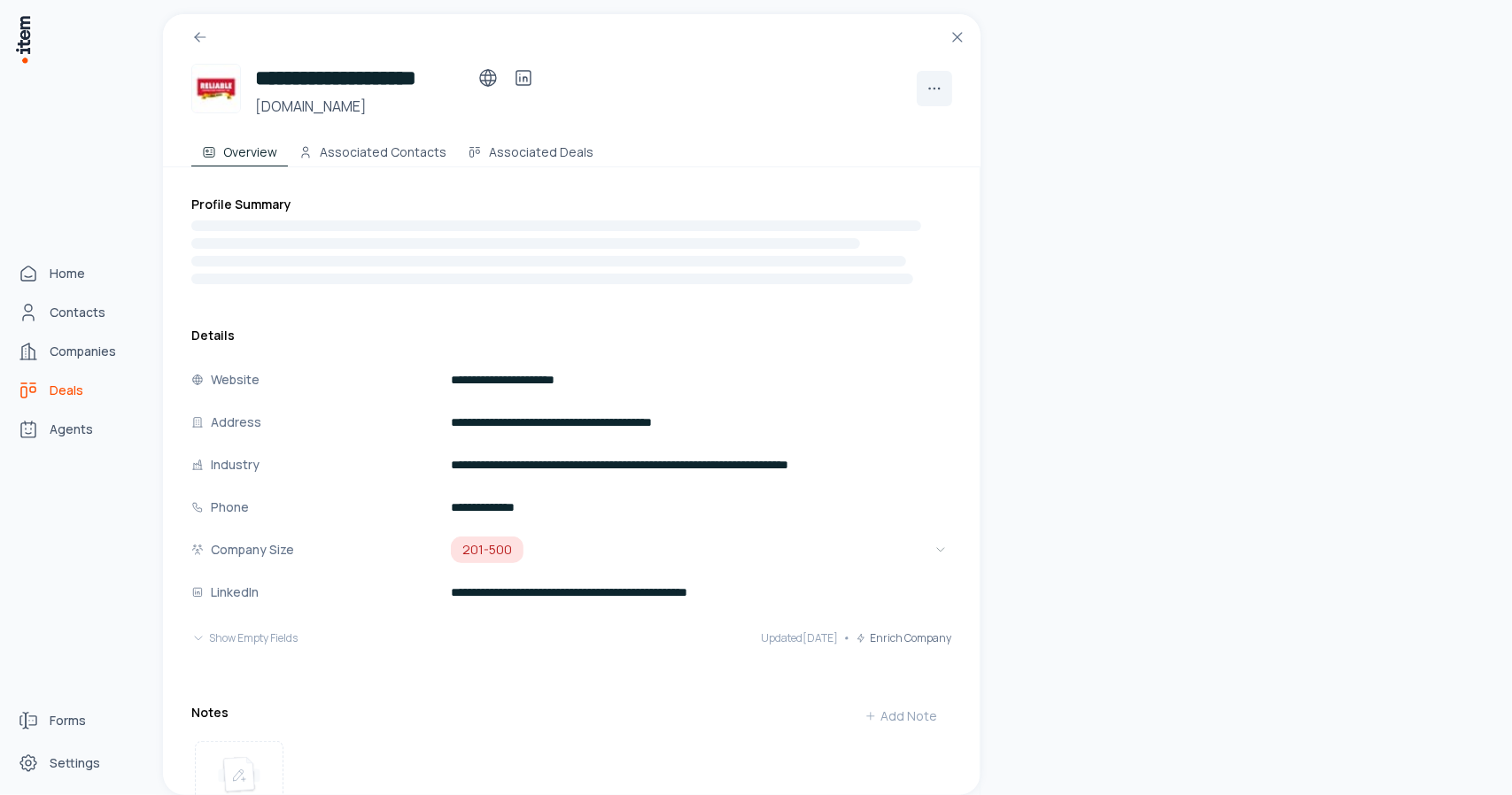
scroll to position [24705, 0]
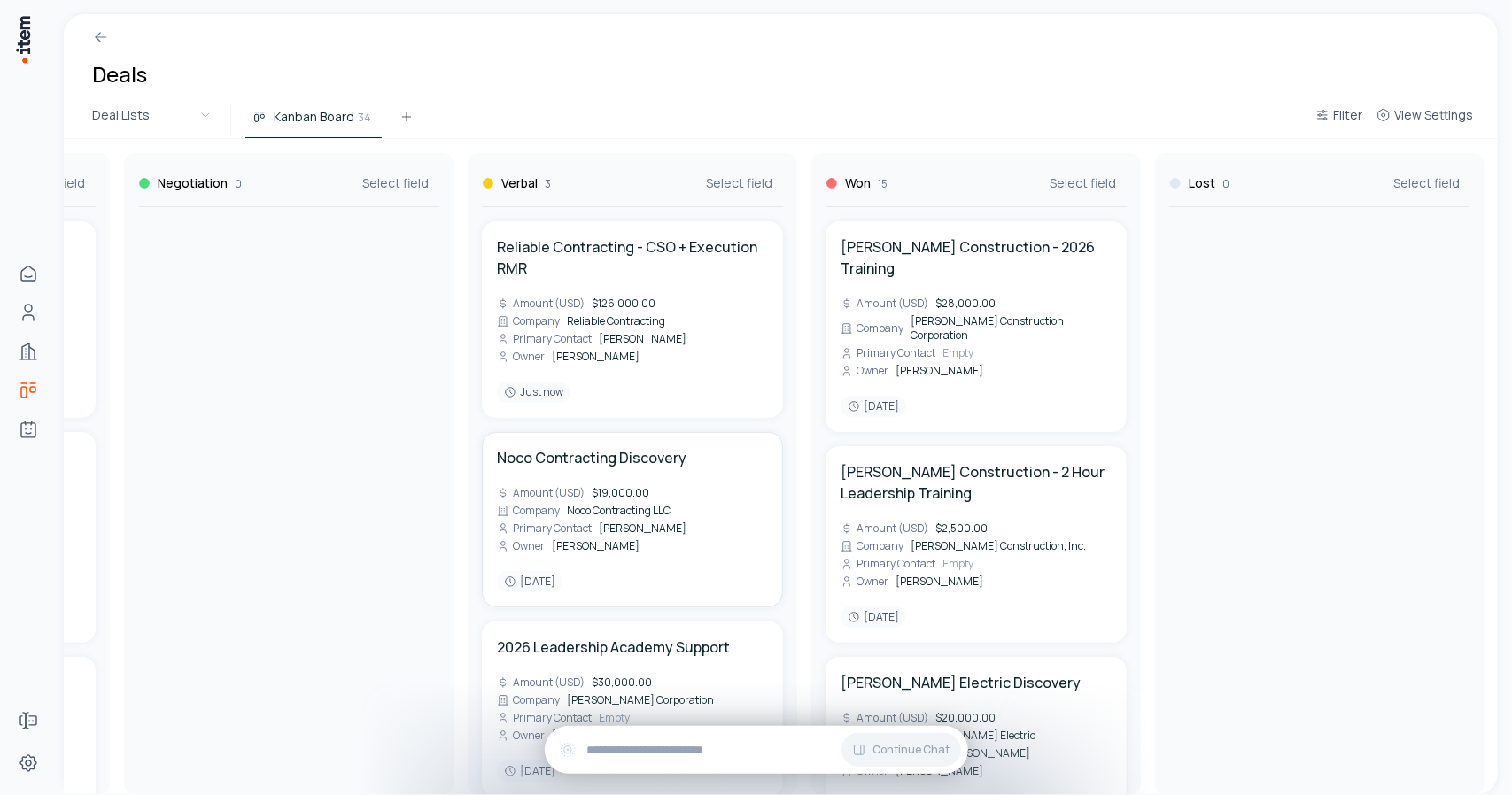
scroll to position [27, 0]
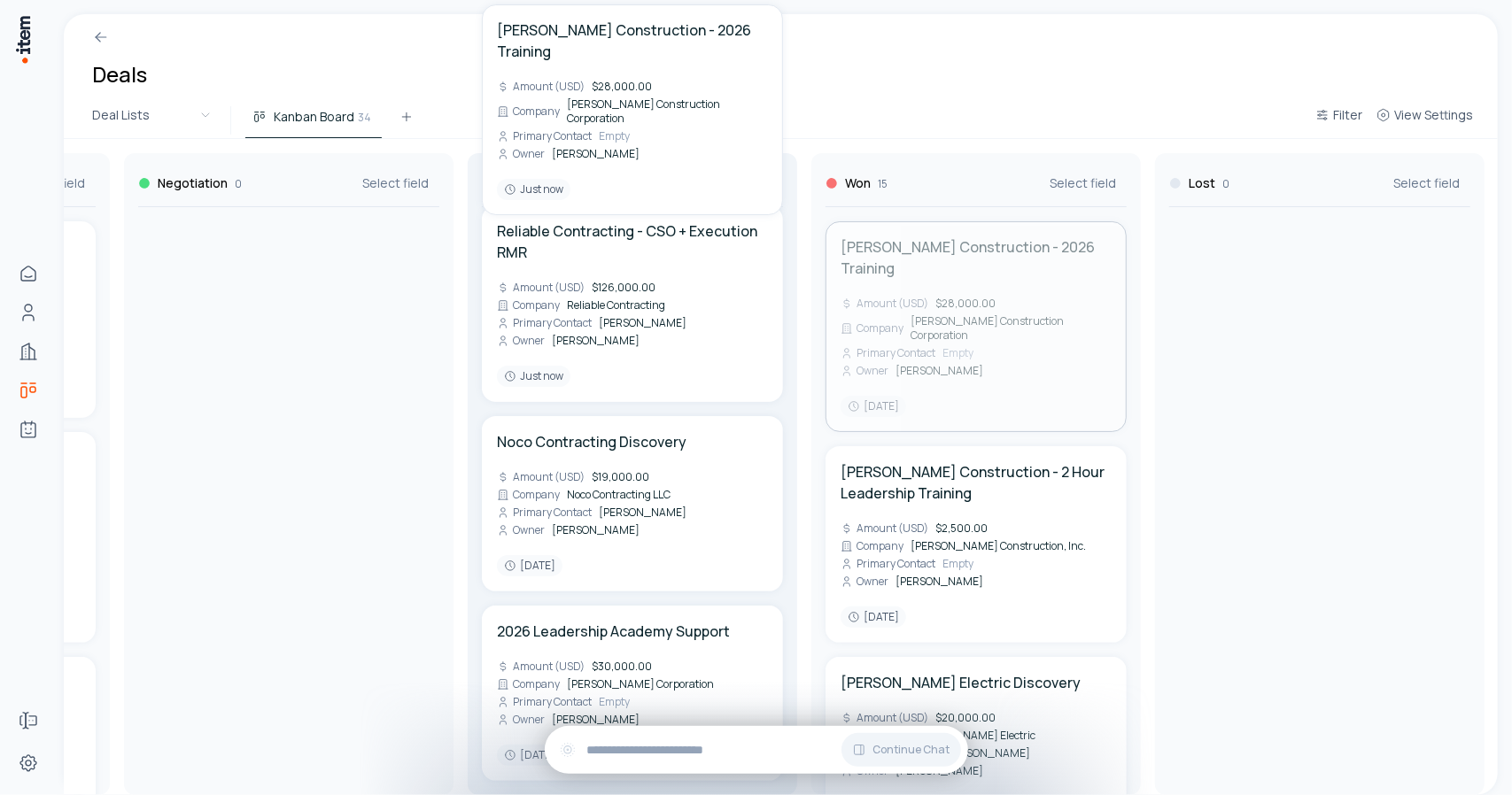
drag, startPoint x: 937, startPoint y: 252, endPoint x: 599, endPoint y: 279, distance: 339.1
click at [599, 279] on div "Qualified 3 Select field Sundance Partners Discovery Amount (USD) $25,000.00 Co…" at bounding box center [460, 467] width 2765 height 656
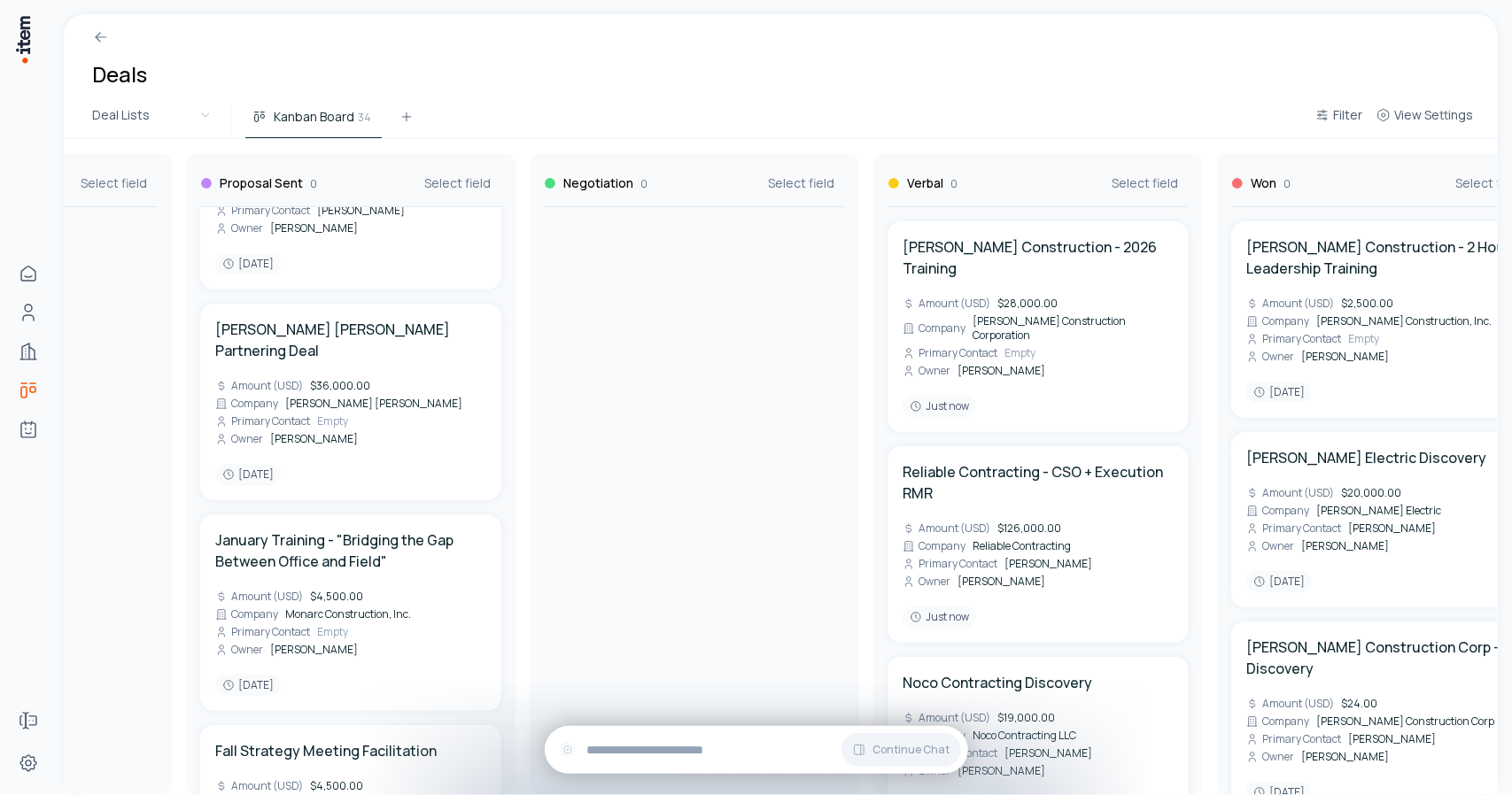
scroll to position [1680, 0]
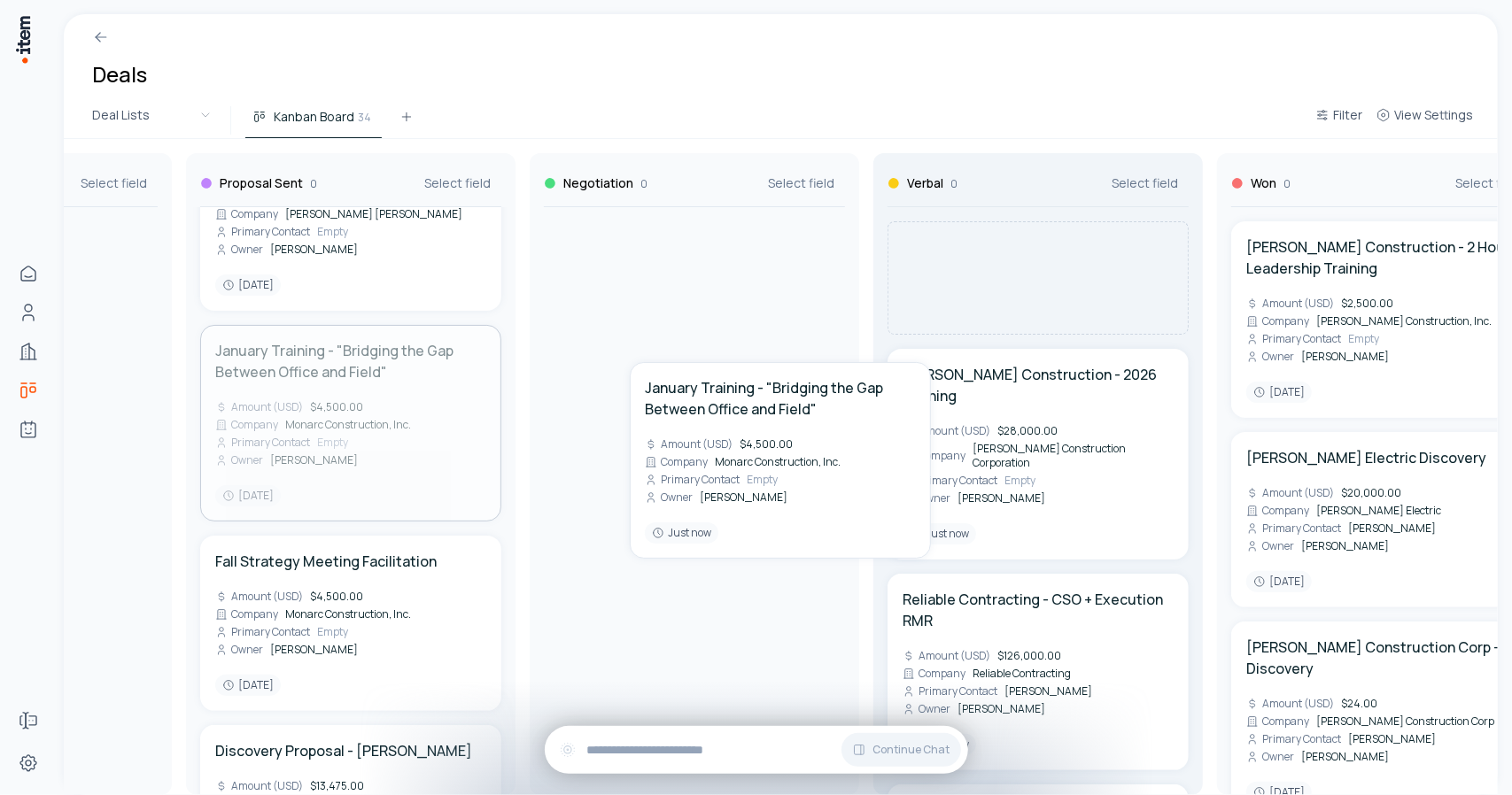
drag, startPoint x: 322, startPoint y: 370, endPoint x: 976, endPoint y: 313, distance: 656.5
click at [976, 313] on div "Qualified 0 Select field Sundance Partners Discovery Amount (USD) $25,000.00 Co…" at bounding box center [866, 467] width 2765 height 656
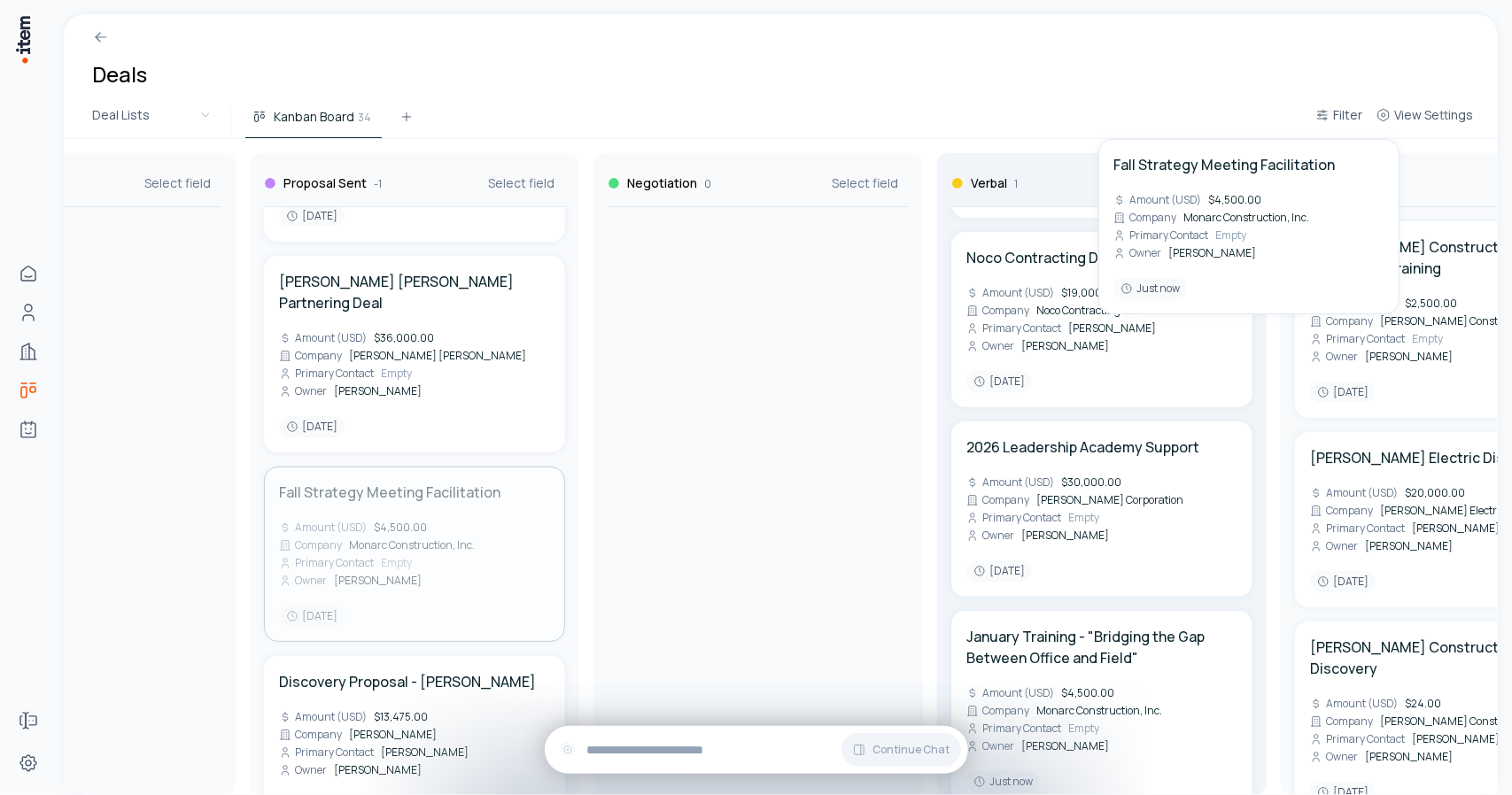
scroll to position [0, 522]
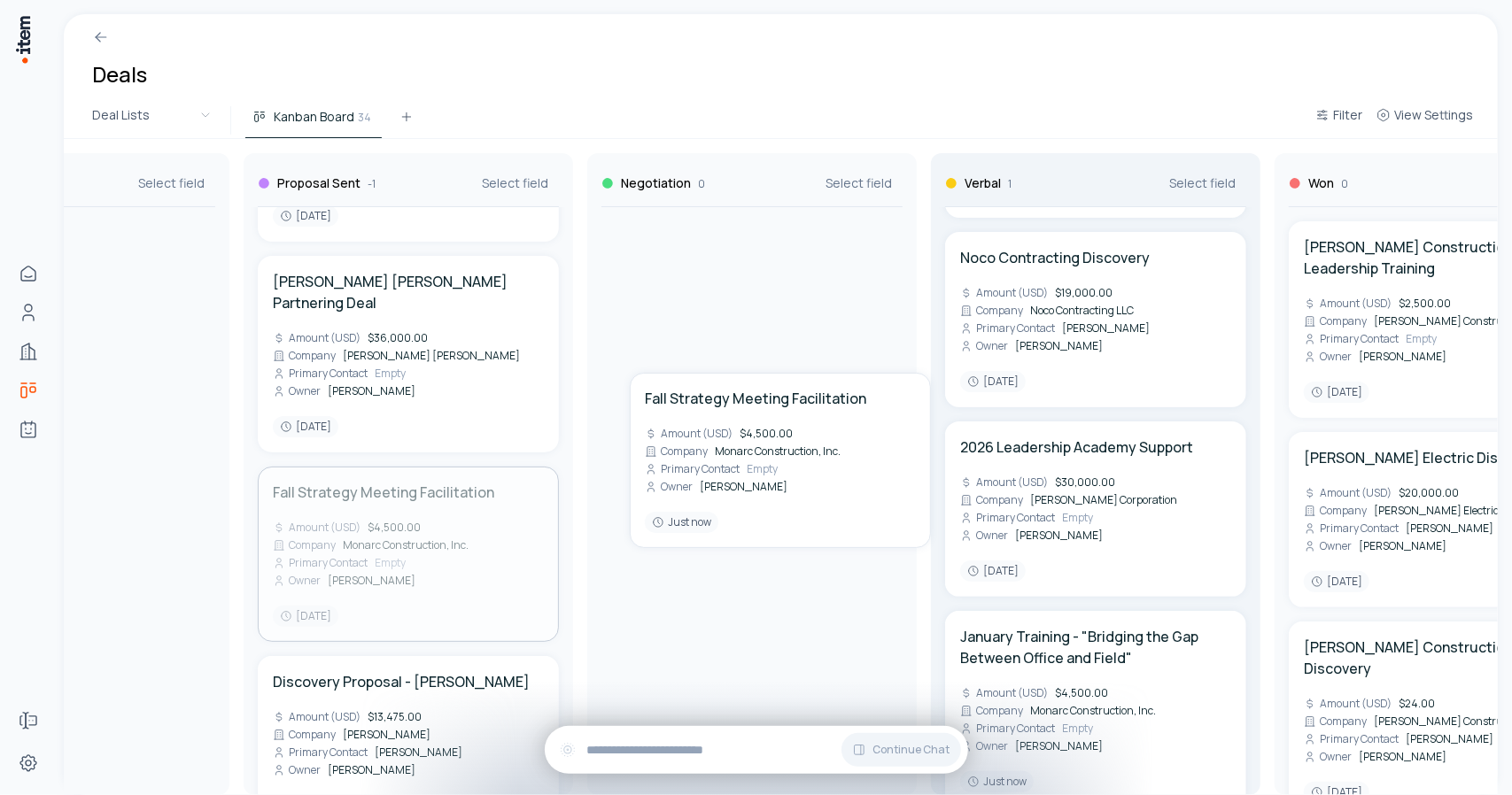
drag, startPoint x: 491, startPoint y: 511, endPoint x: 1085, endPoint y: 331, distance: 620.7
click at [1085, 331] on div "Qualified 0 Select field Sundance Partners Discovery Amount (USD) $25,000.00 Co…" at bounding box center [923, 467] width 2765 height 656
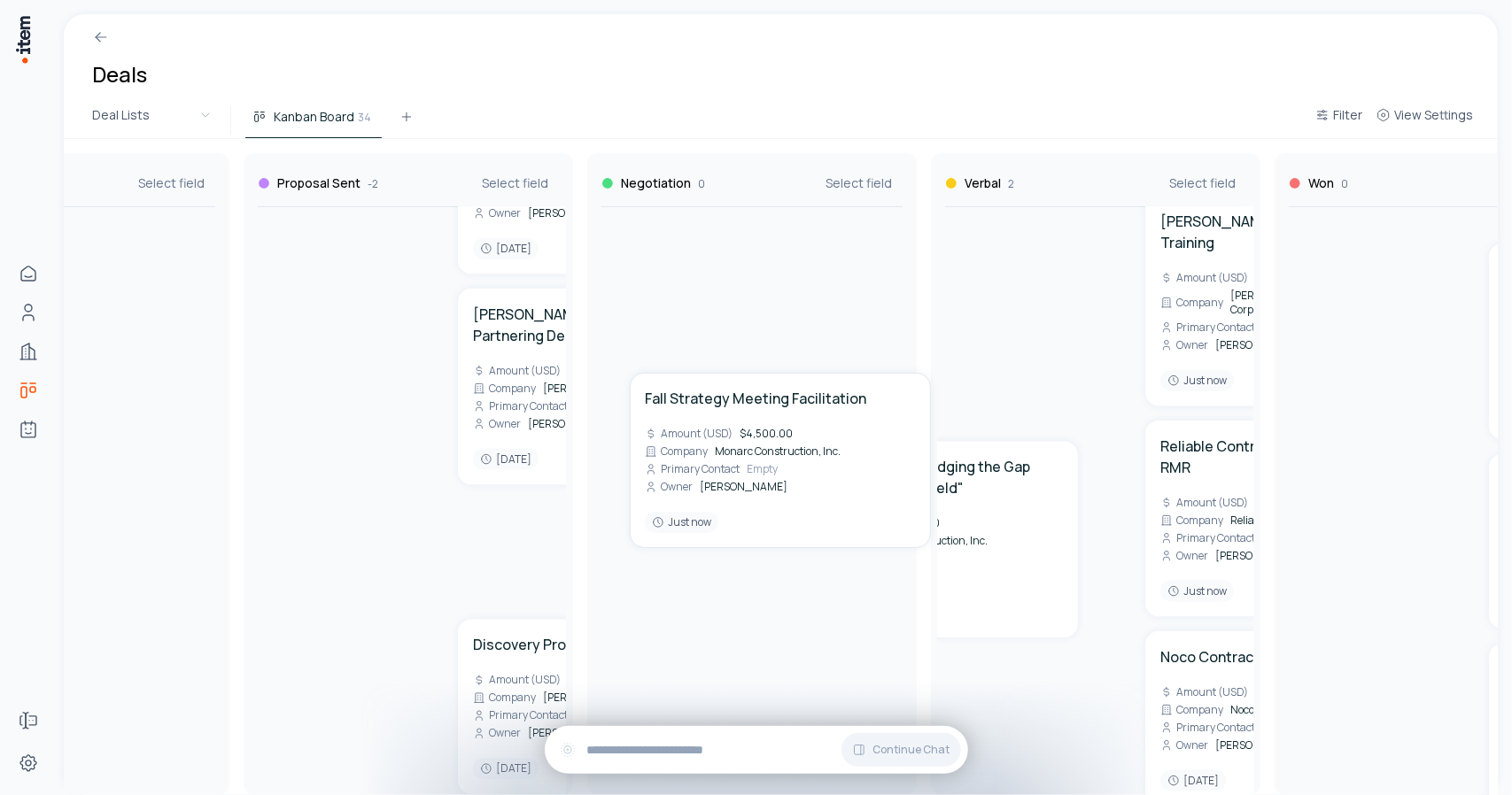
scroll to position [1350, 0]
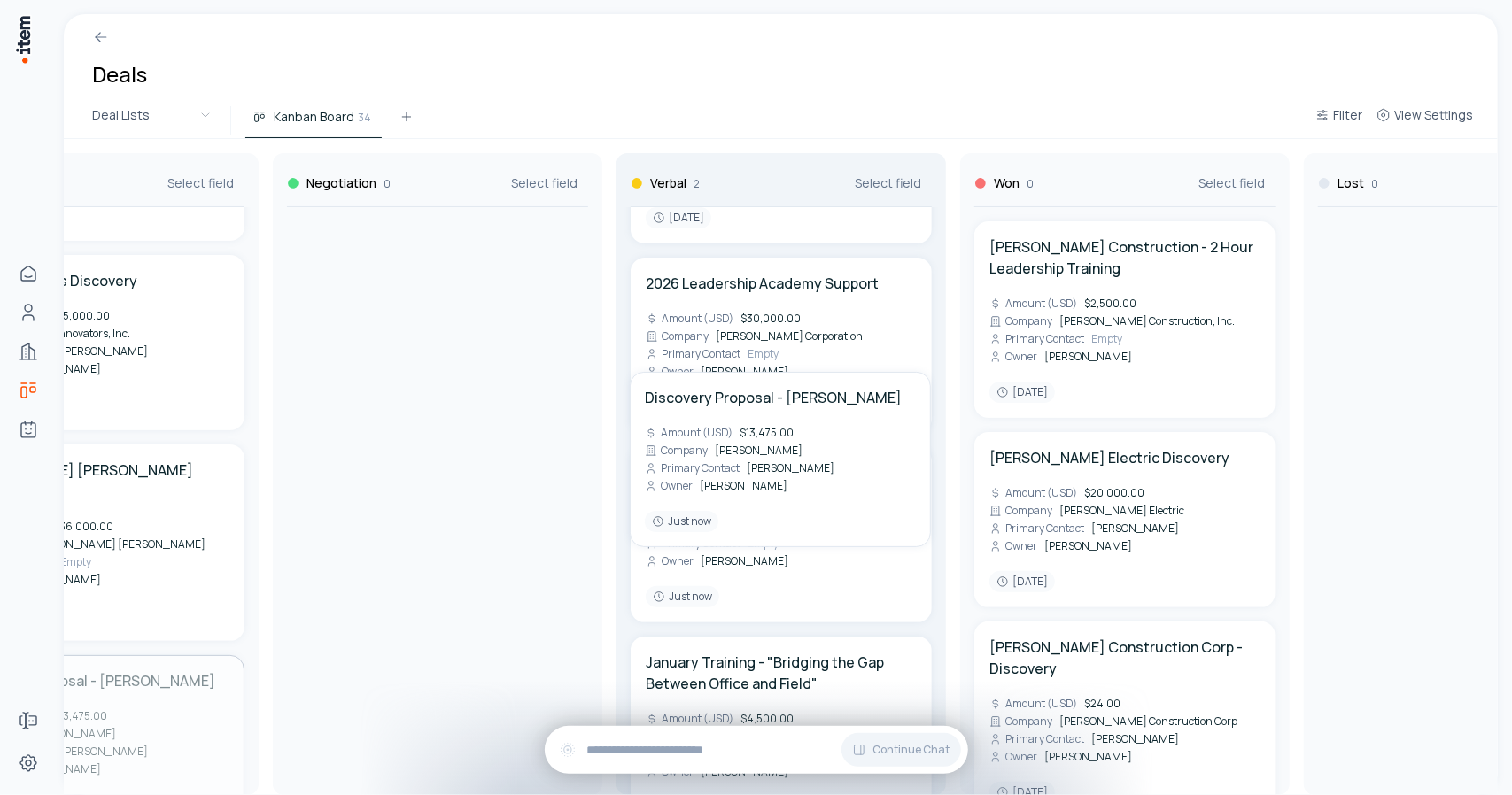
drag, startPoint x: 157, startPoint y: 633, endPoint x: 785, endPoint y: 266, distance: 727.4
click at [785, 266] on div "Qualified 0 Select field Sundance Partners Discovery Amount (USD) $25,000.00 Co…" at bounding box center [610, 467] width 2765 height 656
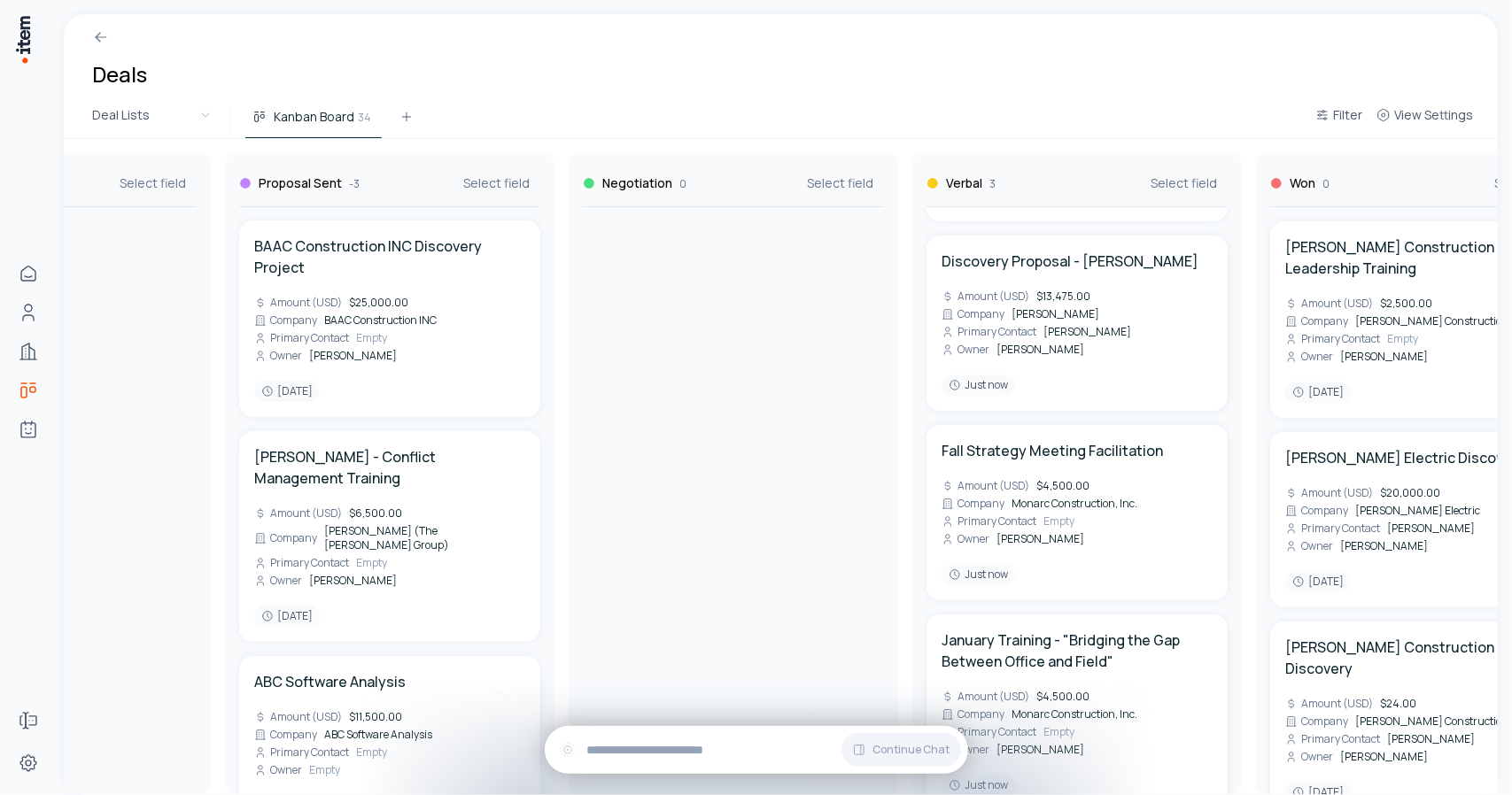
scroll to position [0, 0]
click at [629, 742] on input "text" at bounding box center [770, 750] width 367 height 19
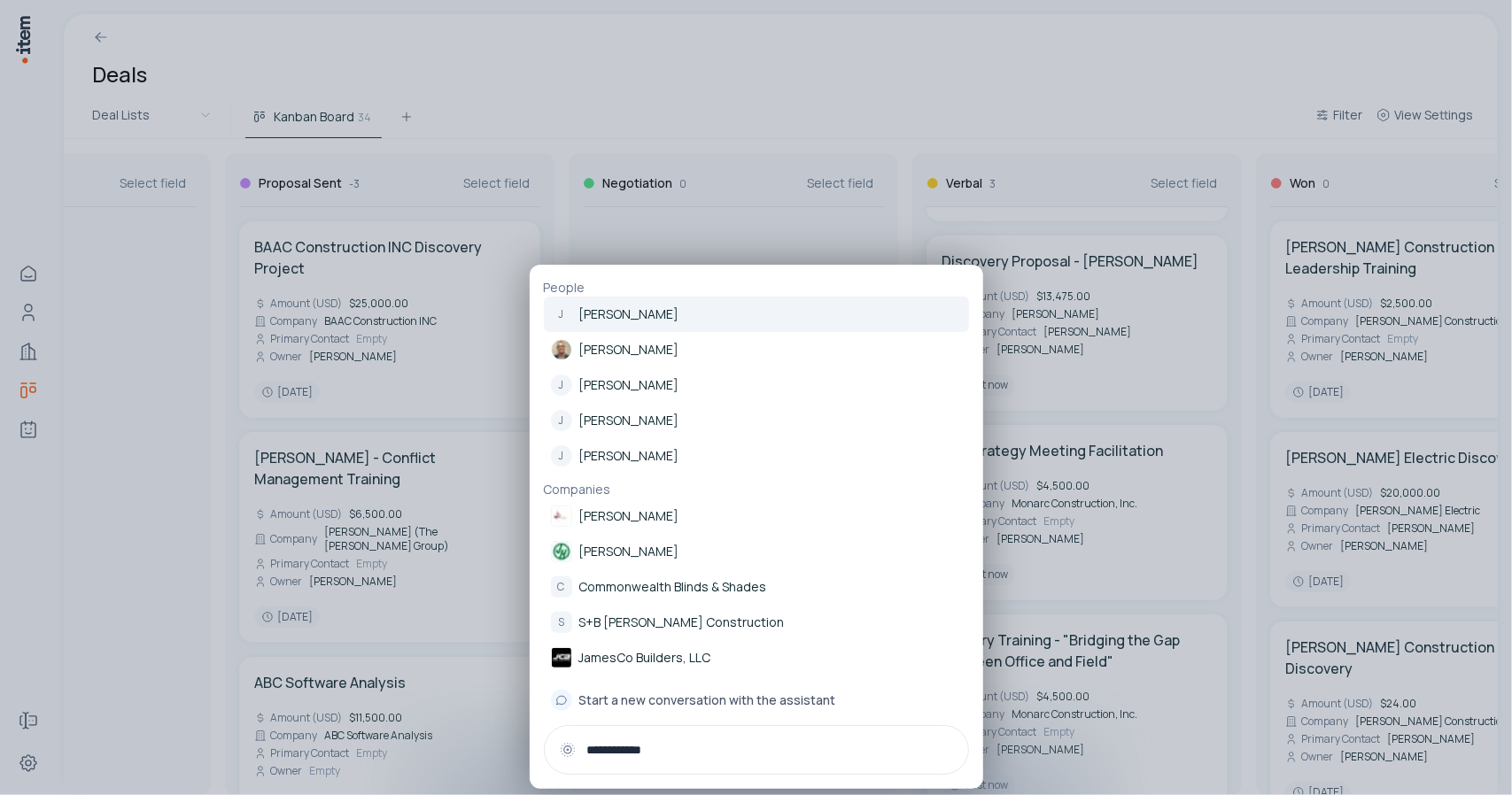
type input "**********"
click at [760, 63] on div at bounding box center [756, 397] width 1512 height 795
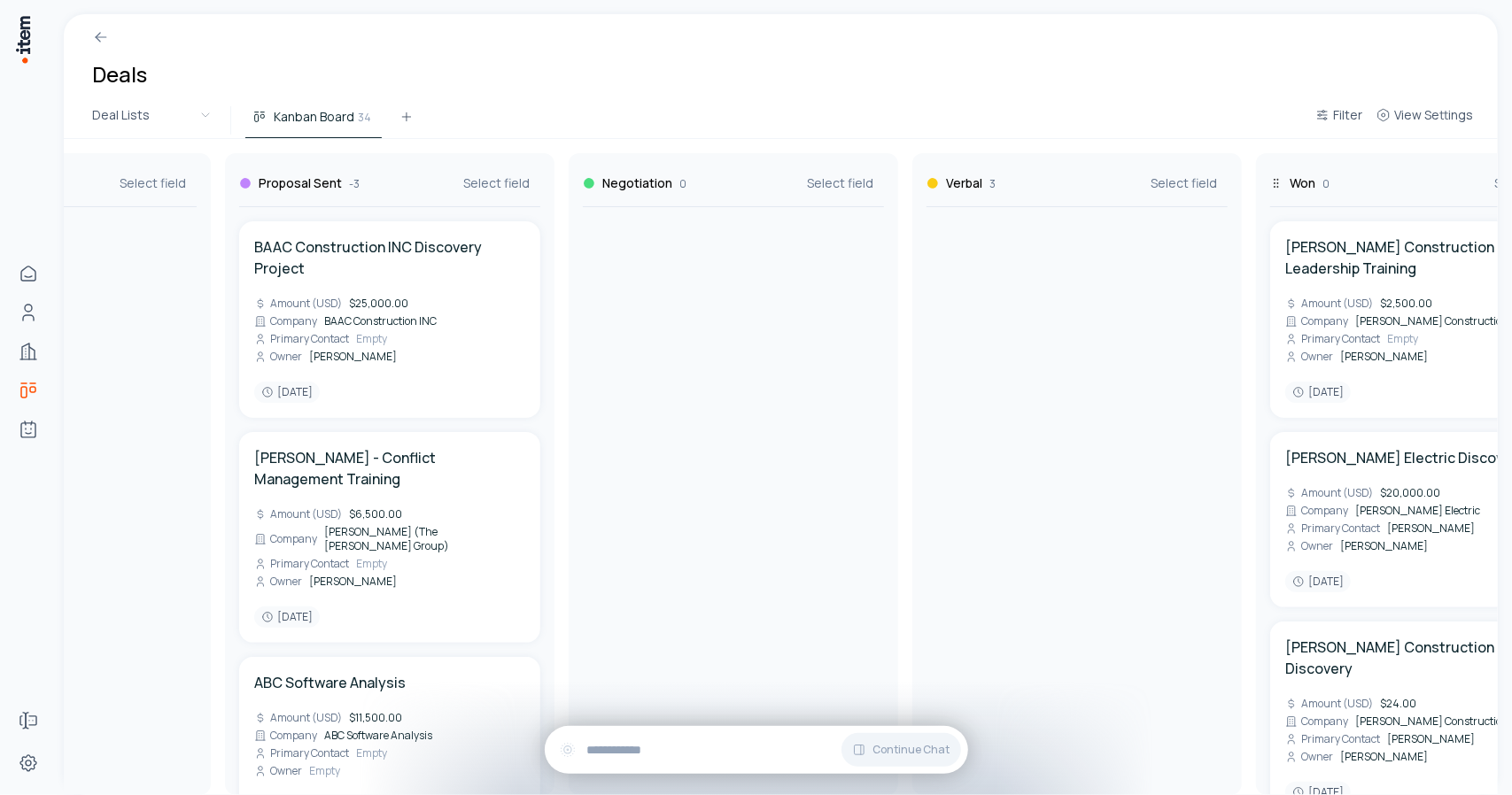
scroll to position [435, 0]
click at [1338, 122] on span "Filter" at bounding box center [1347, 115] width 30 height 18
click at [932, 210] on button "Add filter" at bounding box center [1123, 206] width 466 height 32
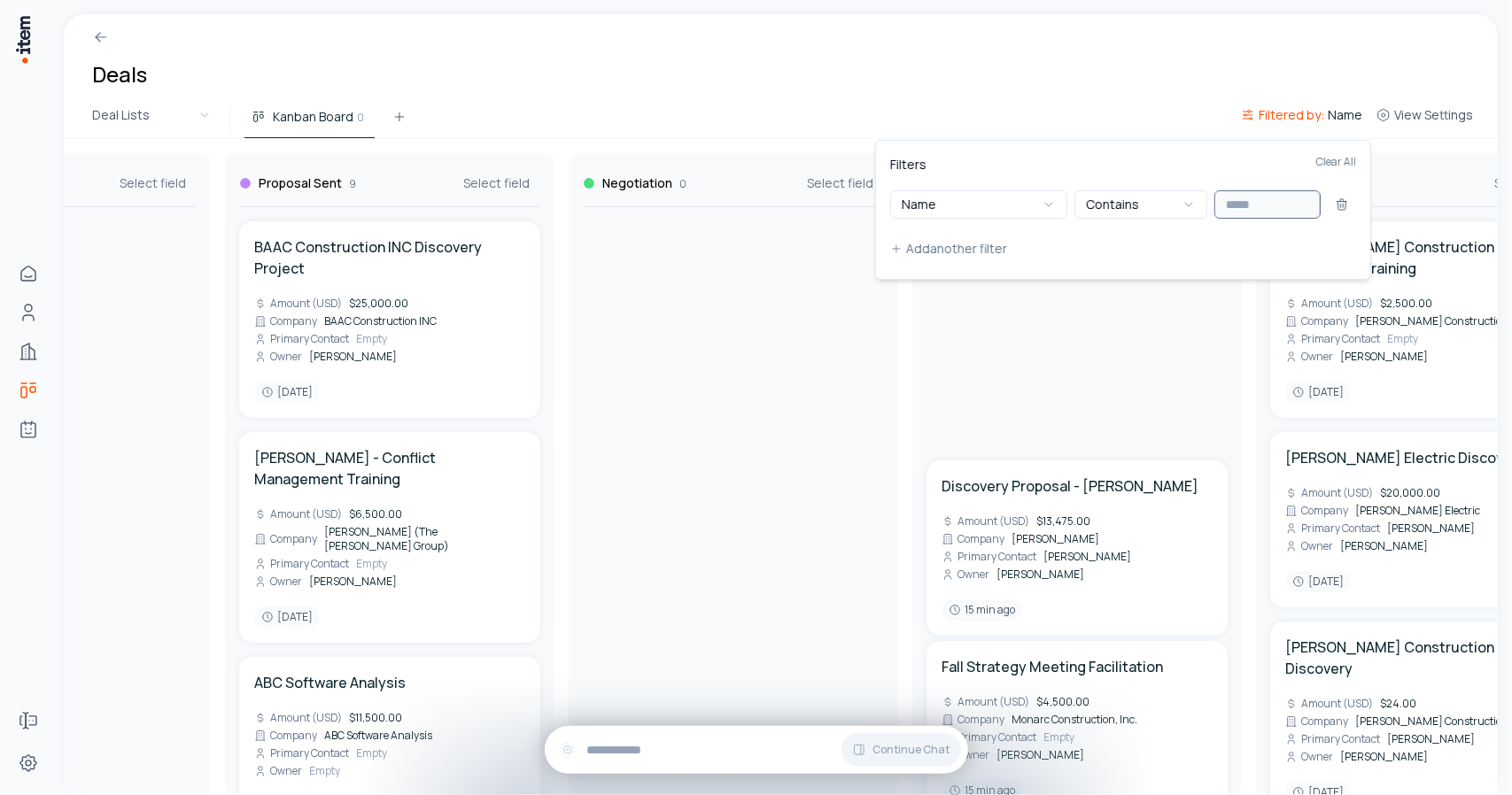
click at [1267, 207] on input "text" at bounding box center [1267, 205] width 106 height 29
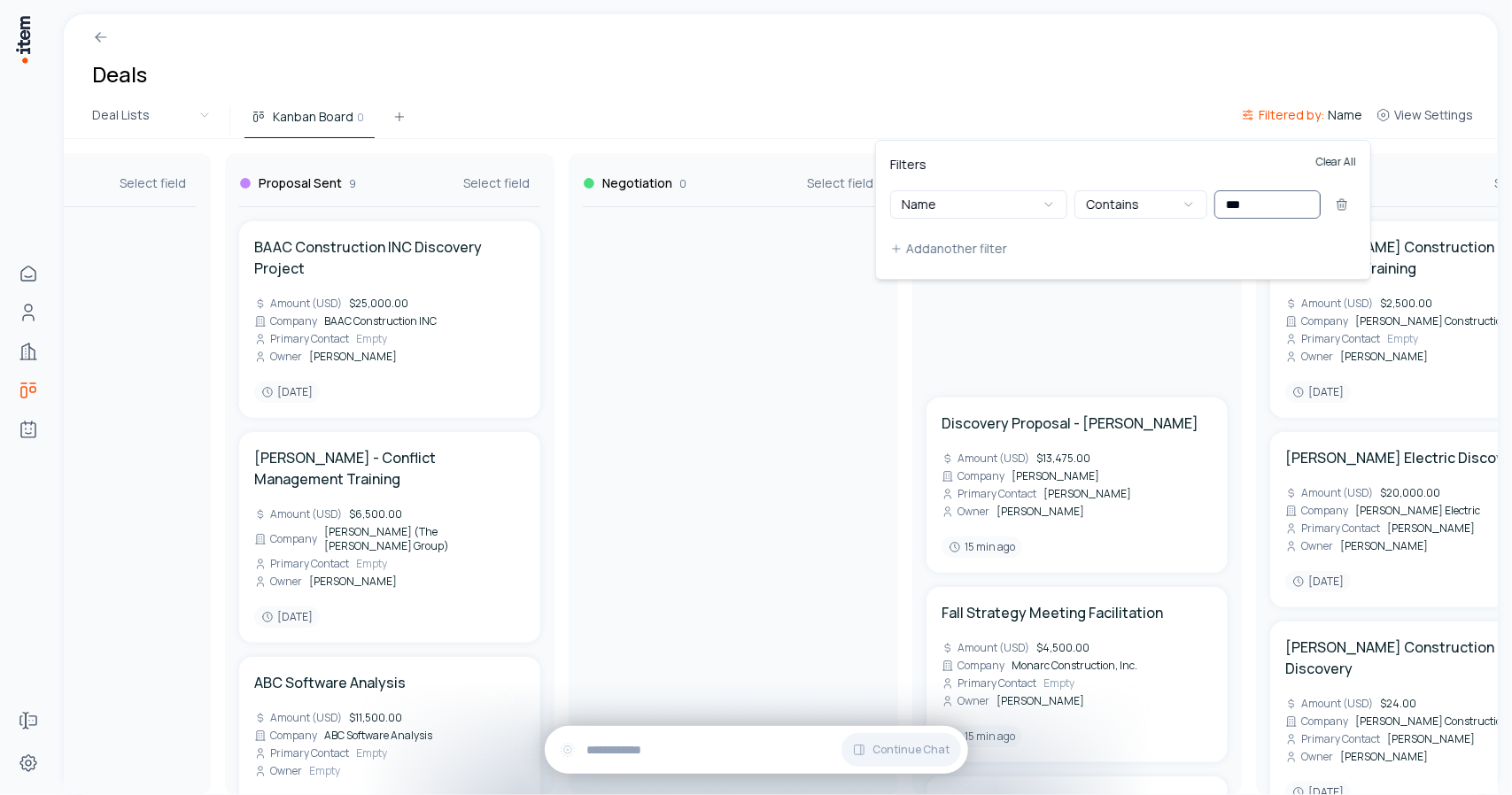
type input "***"
click at [1344, 161] on button "Clear All" at bounding box center [1337, 172] width 40 height 35
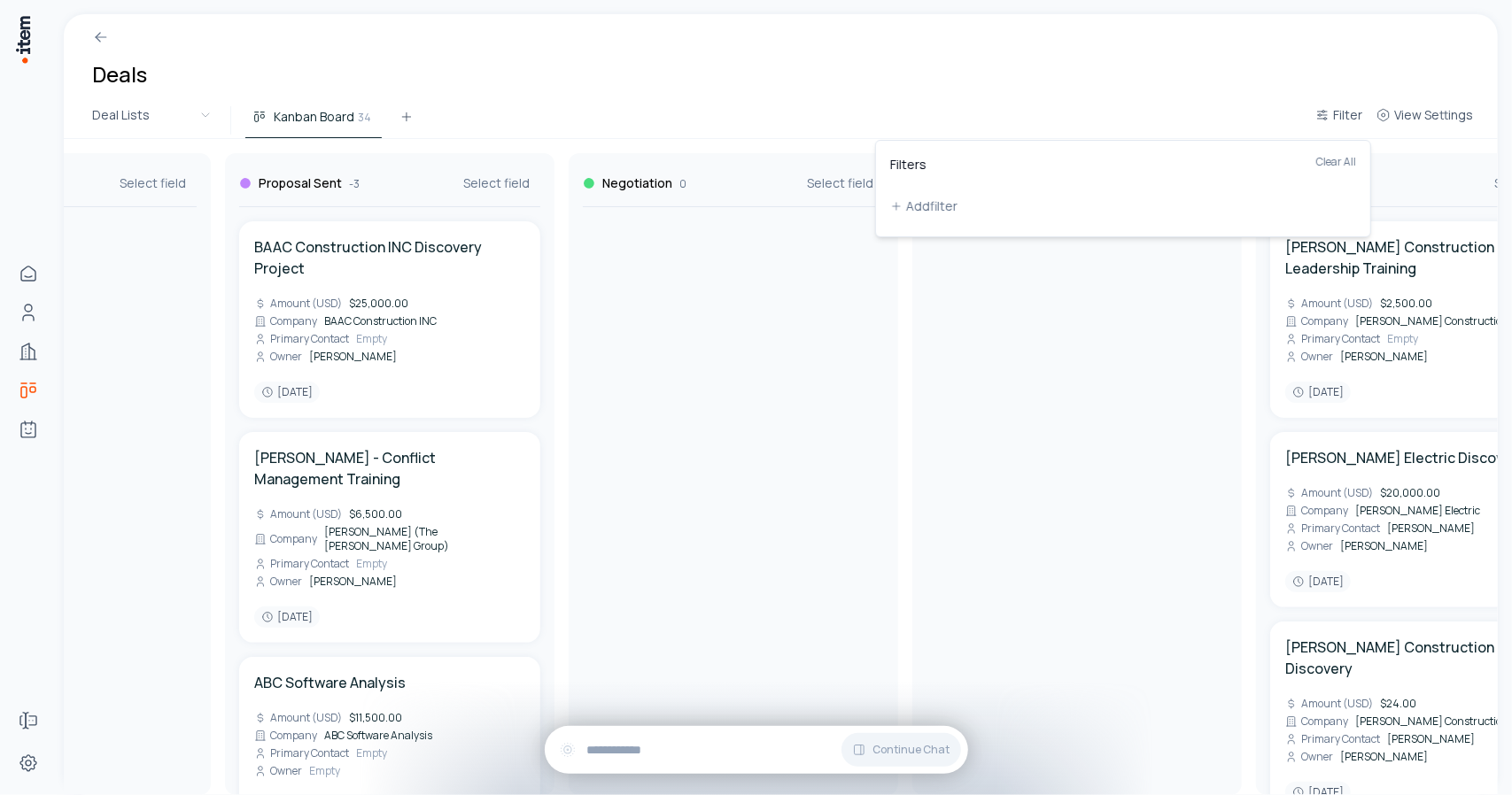
click at [1046, 95] on html "Home Contacts Companies Deals Agents Forms Settings Deals Deal Lists Kanban Boa…" at bounding box center [756, 397] width 1512 height 795
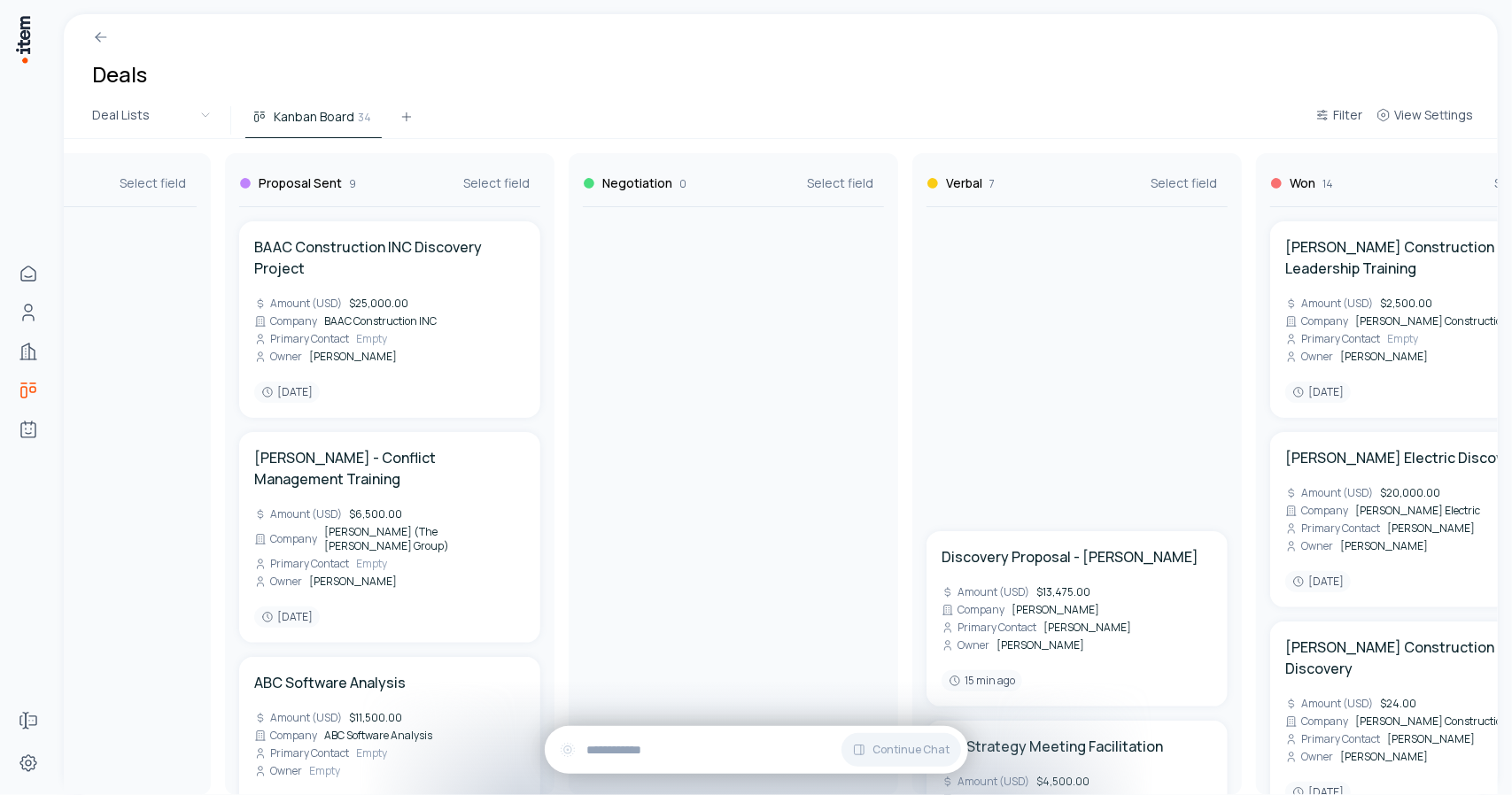
scroll to position [280, 0]
